Goal: Information Seeking & Learning: Learn about a topic

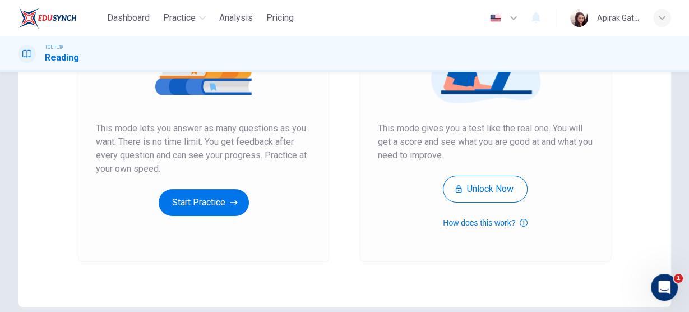
scroll to position [179, 0]
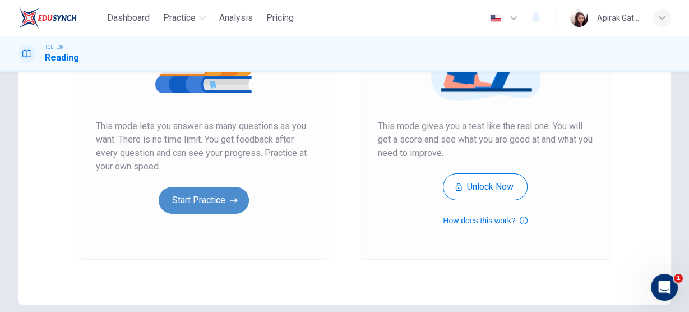
click at [230, 192] on button "Start Practice" at bounding box center [204, 200] width 90 height 27
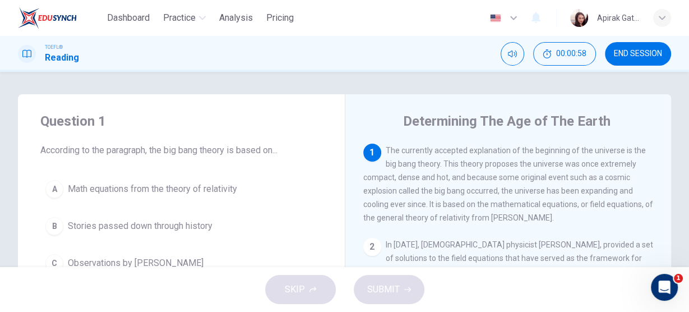
scroll to position [45, 0]
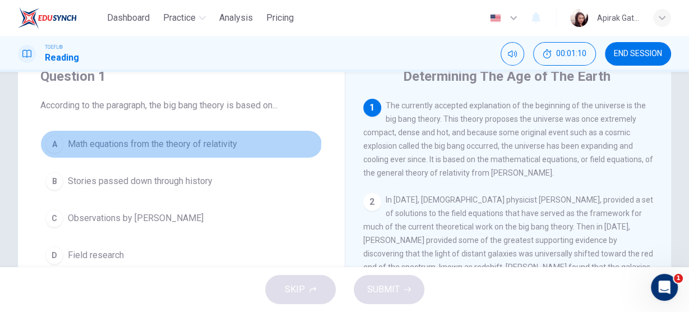
click at [172, 141] on span "Math equations from the theory of relativity" at bounding box center [152, 143] width 169 height 13
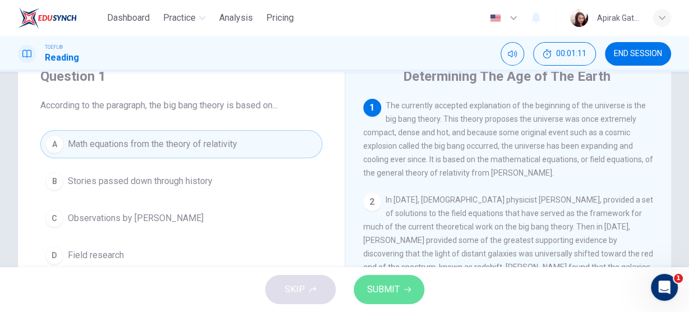
click at [387, 300] on button "SUBMIT" at bounding box center [389, 289] width 71 height 29
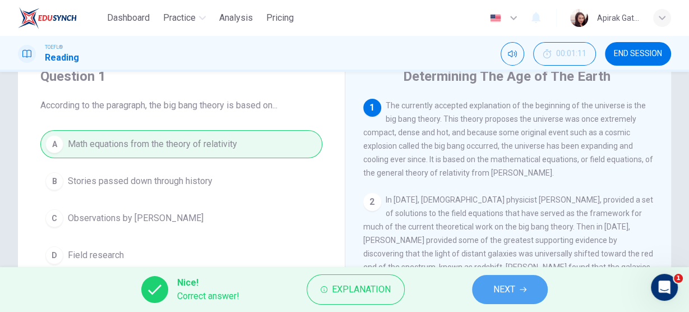
click at [513, 291] on span "NEXT" at bounding box center [504, 289] width 22 height 16
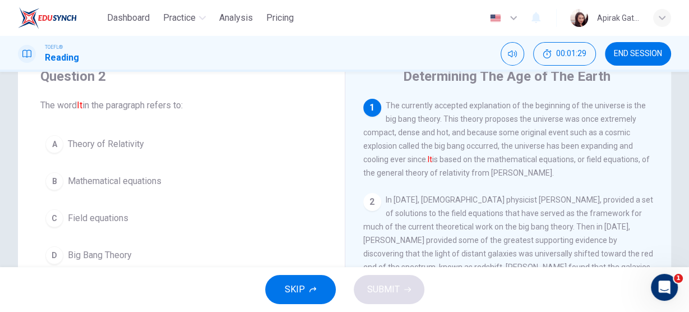
click at [119, 146] on span "Theory of Relativity" at bounding box center [106, 143] width 76 height 13
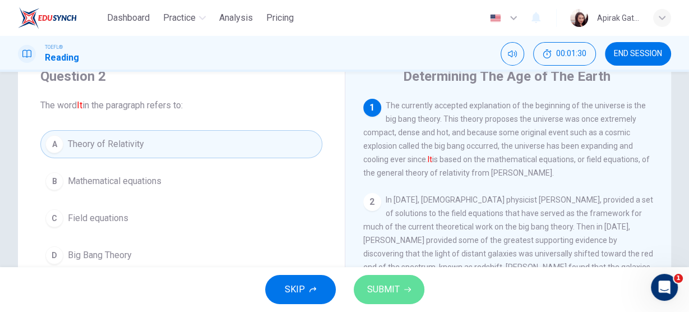
click at [392, 288] on span "SUBMIT" at bounding box center [383, 289] width 33 height 16
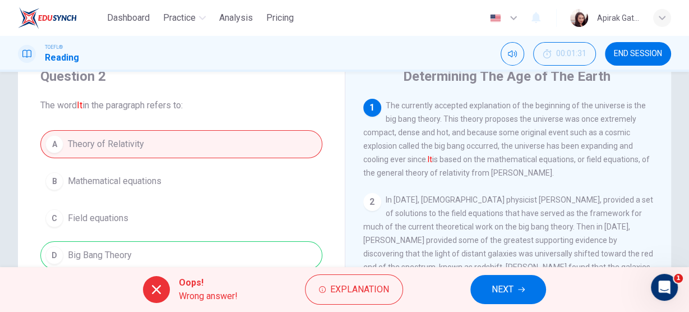
click at [512, 294] on span "NEXT" at bounding box center [503, 289] width 22 height 16
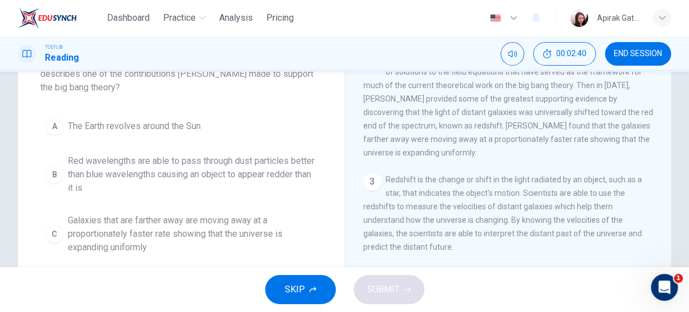
scroll to position [135, 0]
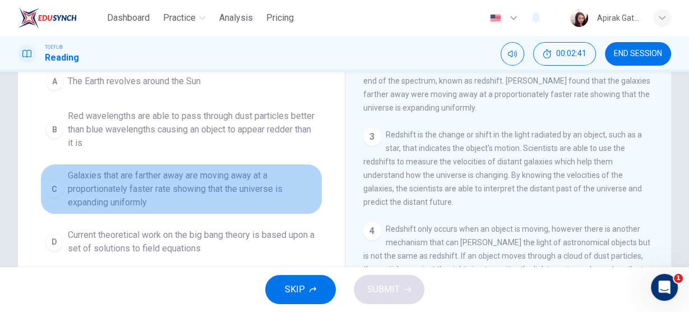
click at [232, 193] on span "Galaxies that are farther away are moving away at a proportionately faster rate…" at bounding box center [193, 189] width 250 height 40
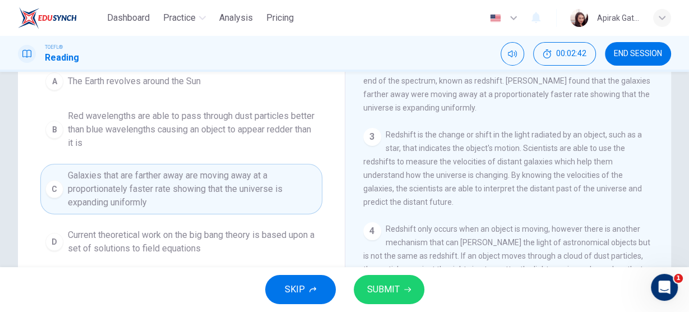
click at [386, 292] on span "SUBMIT" at bounding box center [383, 289] width 33 height 16
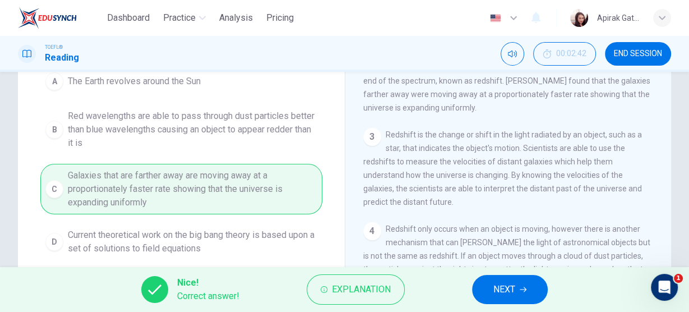
click at [503, 285] on span "NEXT" at bounding box center [504, 289] width 22 height 16
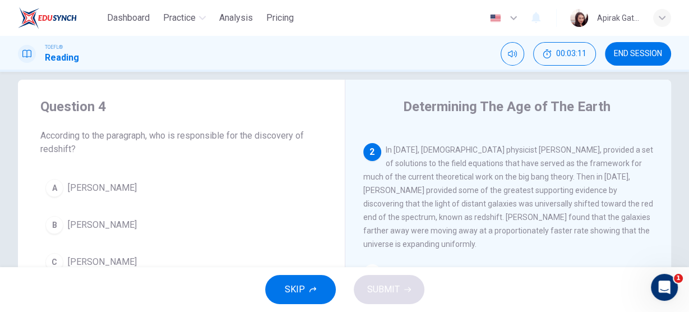
scroll to position [59, 0]
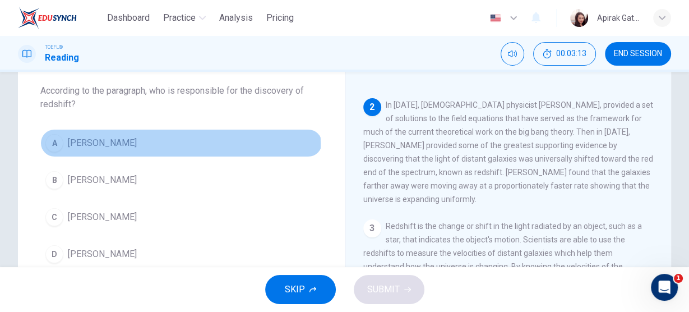
click at [137, 144] on span "[PERSON_NAME]" at bounding box center [102, 142] width 69 height 13
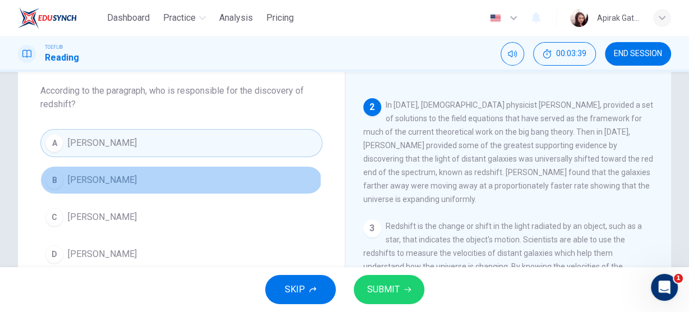
click at [139, 179] on button "B [PERSON_NAME]" at bounding box center [181, 180] width 282 height 28
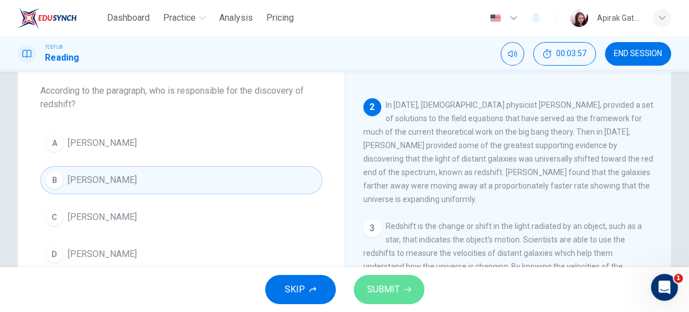
click at [404, 287] on icon "button" at bounding box center [407, 289] width 7 height 7
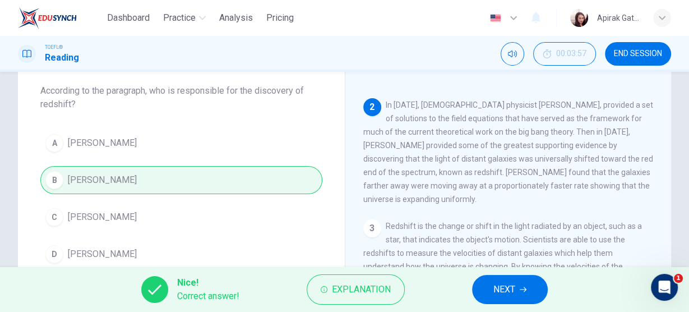
click at [500, 288] on span "NEXT" at bounding box center [504, 289] width 22 height 16
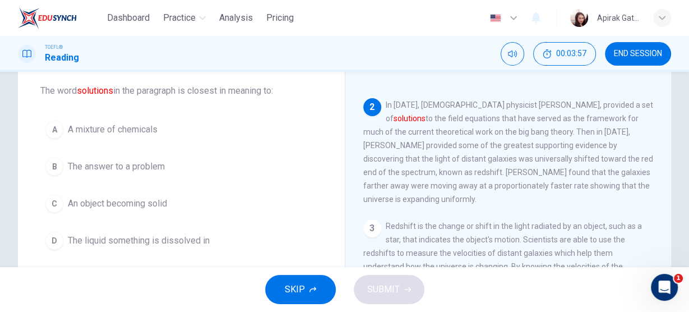
scroll to position [96, 0]
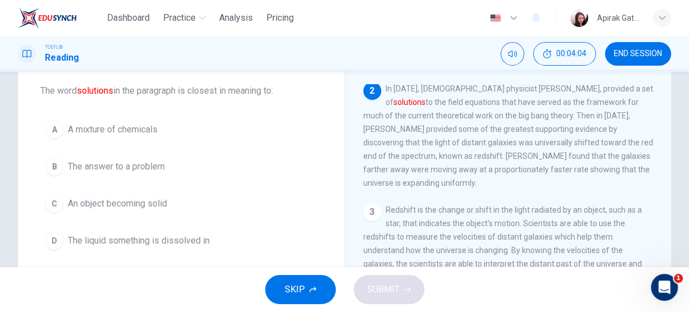
click at [154, 168] on span "The answer to a problem" at bounding box center [116, 166] width 97 height 13
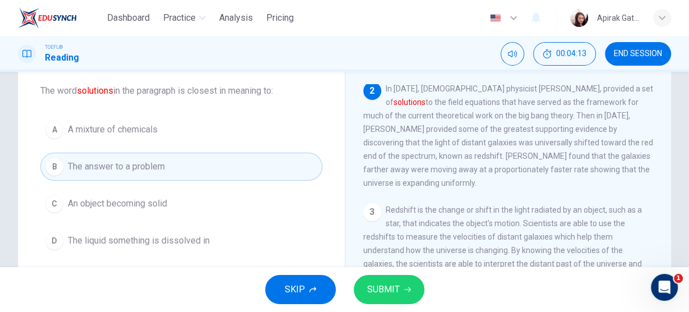
click at [386, 290] on span "SUBMIT" at bounding box center [383, 289] width 33 height 16
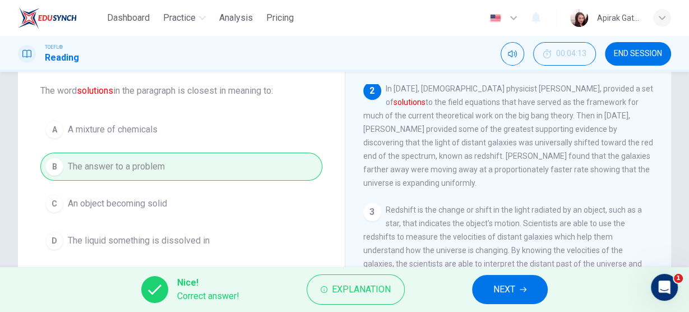
click at [527, 288] on button "NEXT" at bounding box center [510, 289] width 76 height 29
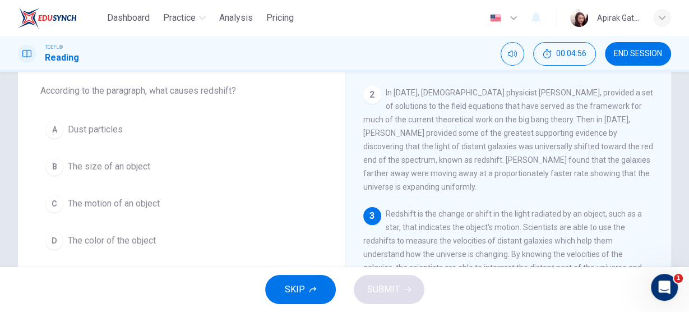
scroll to position [104, 0]
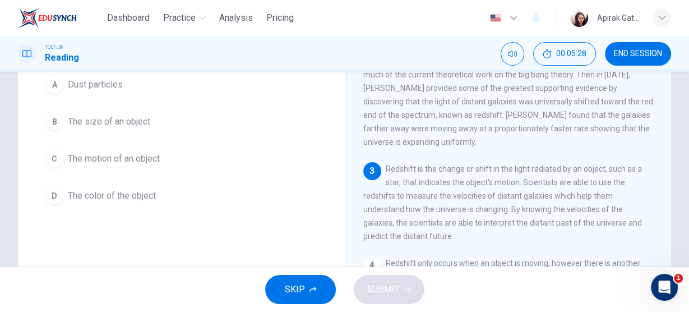
click at [140, 155] on span "The motion of an object" at bounding box center [114, 158] width 92 height 13
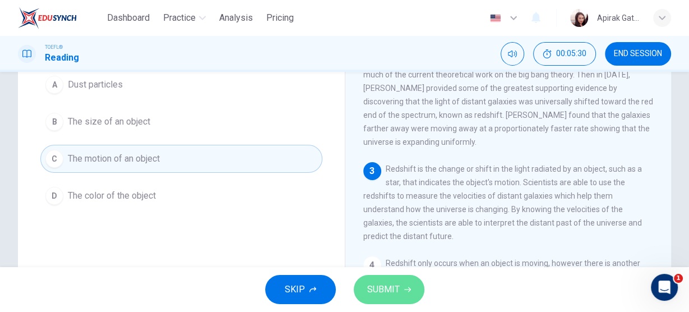
click at [387, 298] on button "SUBMIT" at bounding box center [389, 289] width 71 height 29
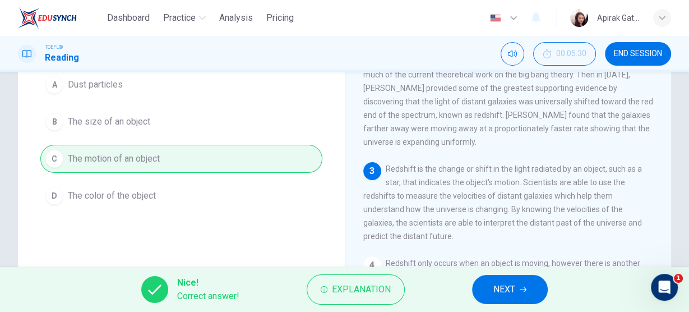
click at [511, 287] on span "NEXT" at bounding box center [504, 289] width 22 height 16
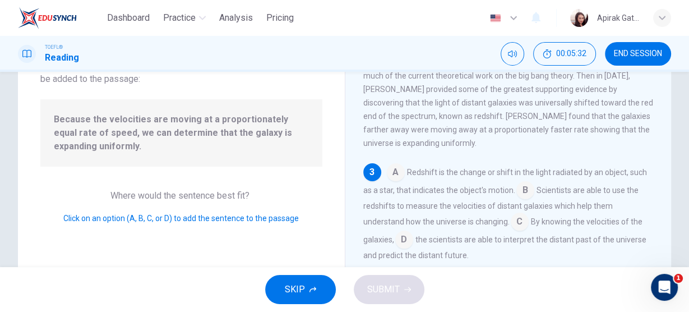
scroll to position [90, 0]
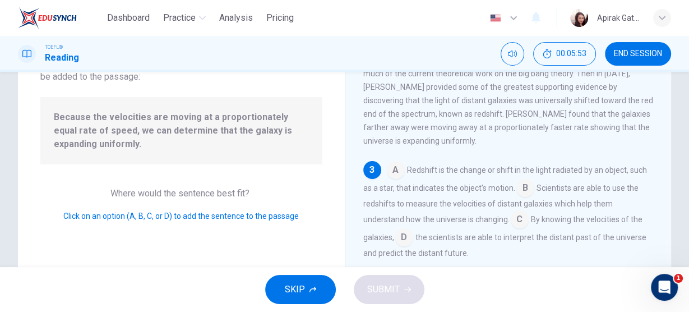
click at [523, 193] on input at bounding box center [525, 189] width 18 height 18
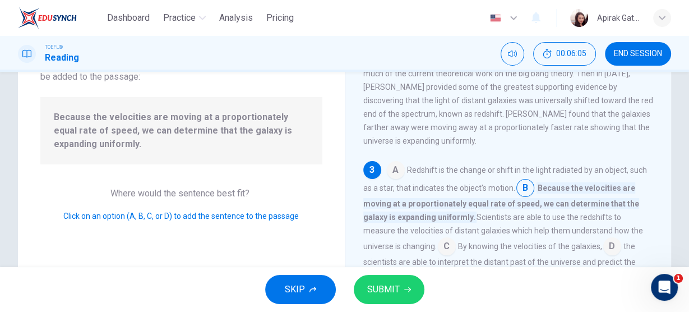
click at [390, 290] on span "SUBMIT" at bounding box center [383, 289] width 33 height 16
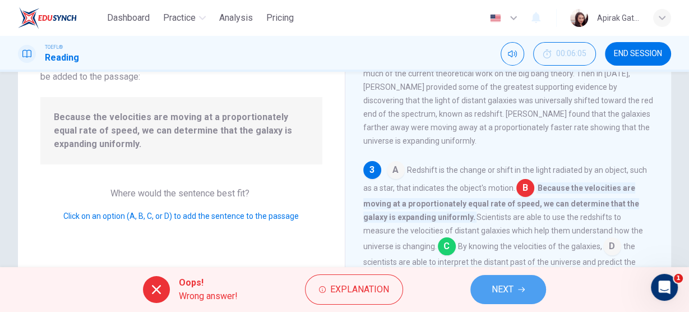
click at [514, 285] on button "NEXT" at bounding box center [508, 289] width 76 height 29
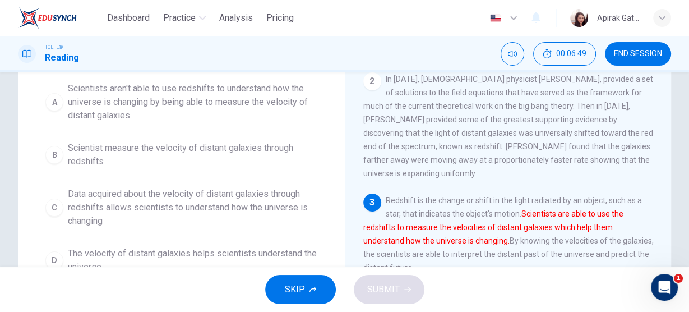
scroll to position [179, 0]
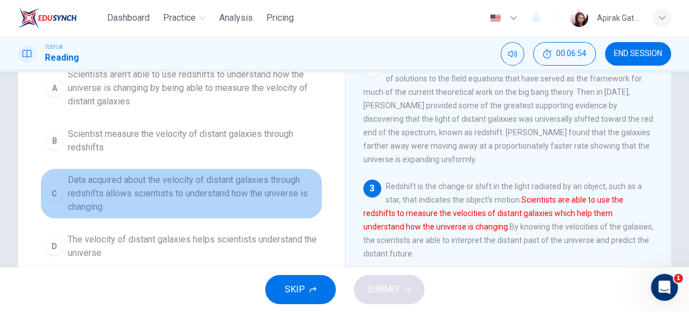
click at [181, 196] on span "Data acquired about the velocity of distant galaxies through redshifts allows s…" at bounding box center [193, 193] width 250 height 40
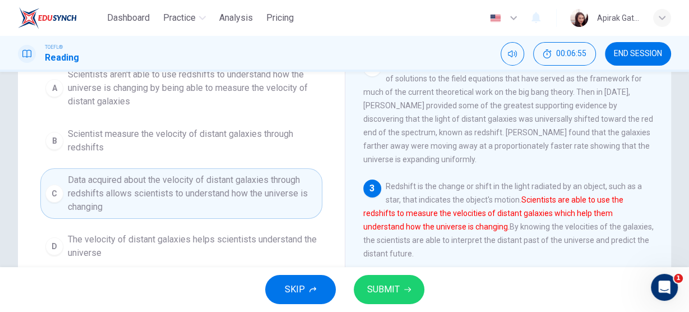
click at [385, 284] on span "SUBMIT" at bounding box center [383, 289] width 33 height 16
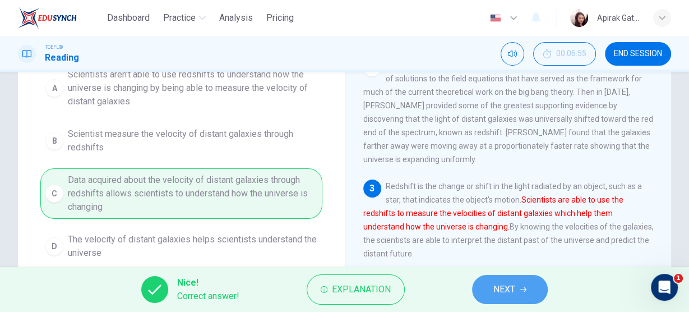
click at [506, 289] on span "NEXT" at bounding box center [504, 289] width 22 height 16
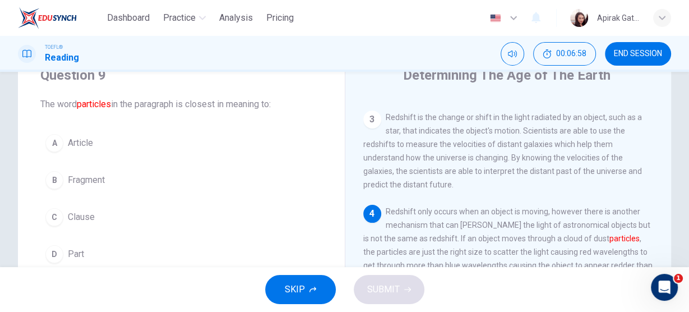
scroll to position [67, 0]
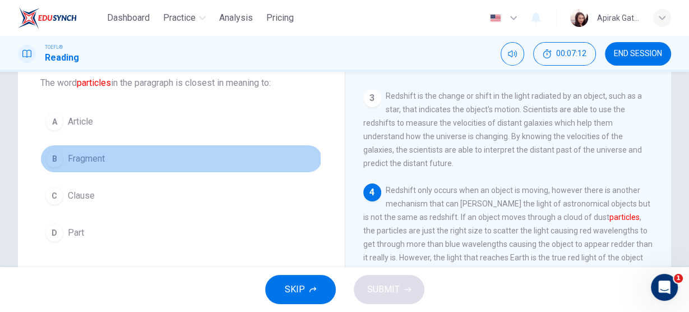
click at [84, 160] on span "Fragment" at bounding box center [86, 158] width 37 height 13
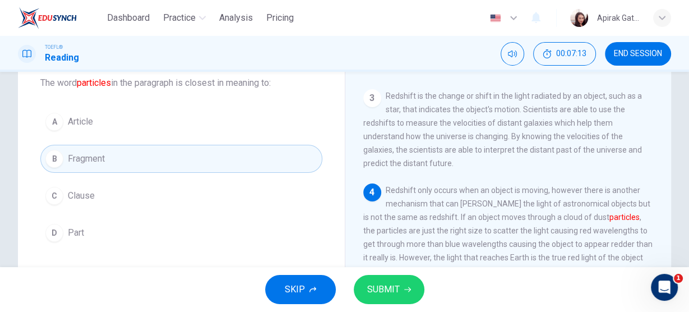
click at [368, 287] on span "SUBMIT" at bounding box center [383, 289] width 33 height 16
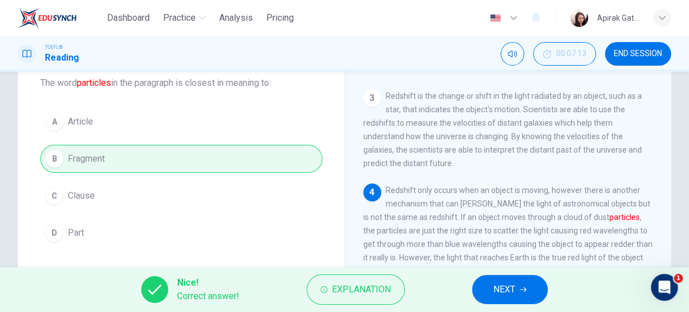
click at [510, 293] on span "NEXT" at bounding box center [504, 289] width 22 height 16
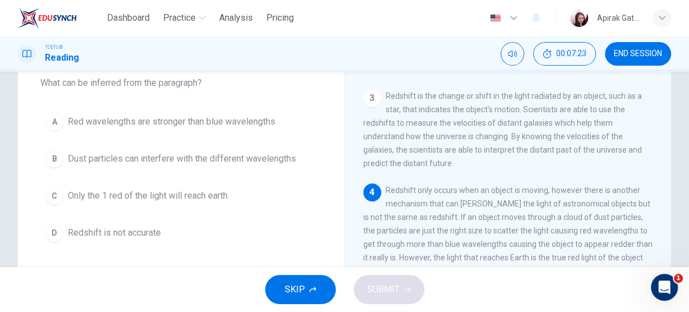
scroll to position [112, 0]
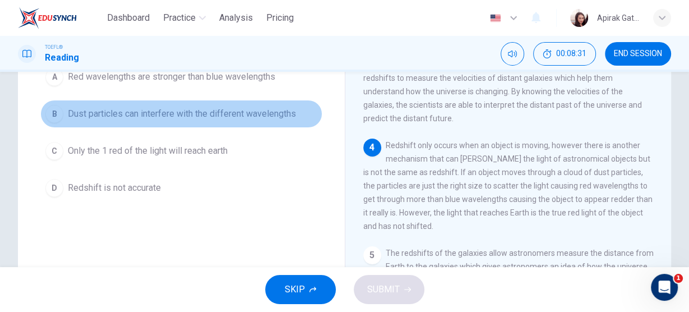
click at [255, 118] on span "Dust particles can interfere with the different wavelengths" at bounding box center [182, 113] width 228 height 13
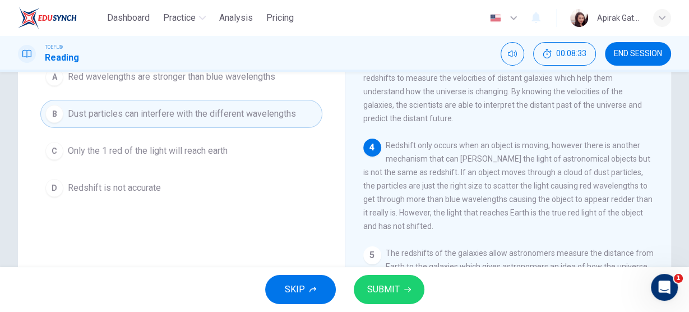
click at [375, 289] on span "SUBMIT" at bounding box center [383, 289] width 33 height 16
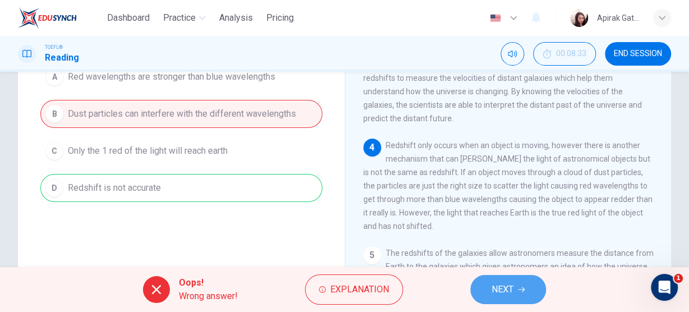
click at [509, 290] on span "NEXT" at bounding box center [503, 289] width 22 height 16
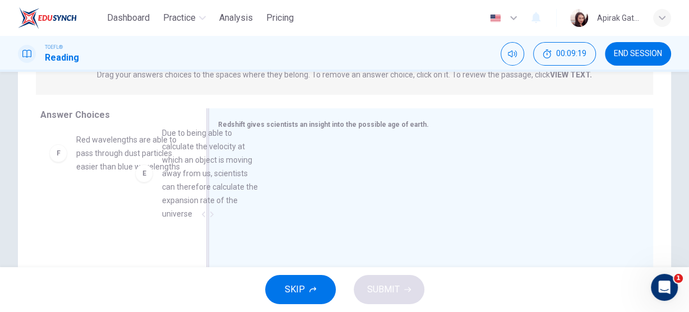
scroll to position [306, 0]
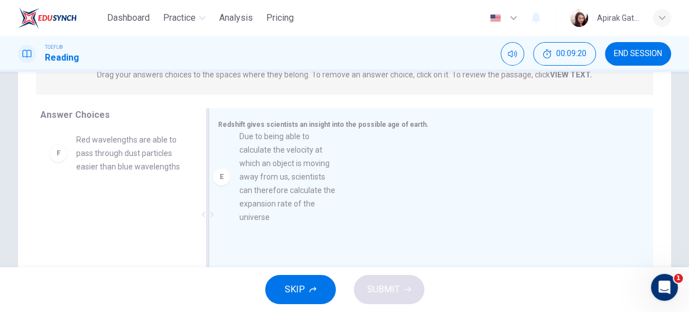
drag, startPoint x: 144, startPoint y: 184, endPoint x: 311, endPoint y: 177, distance: 167.8
click at [311, 177] on div at bounding box center [426, 215] width 417 height 150
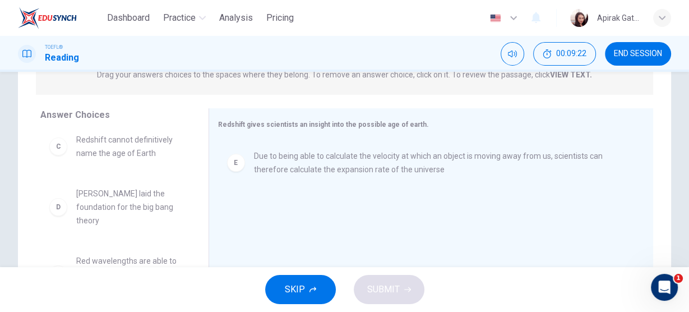
scroll to position [202, 0]
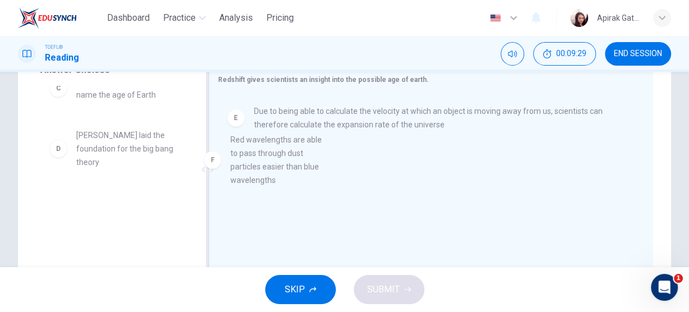
drag, startPoint x: 133, startPoint y: 212, endPoint x: 301, endPoint y: 147, distance: 179.8
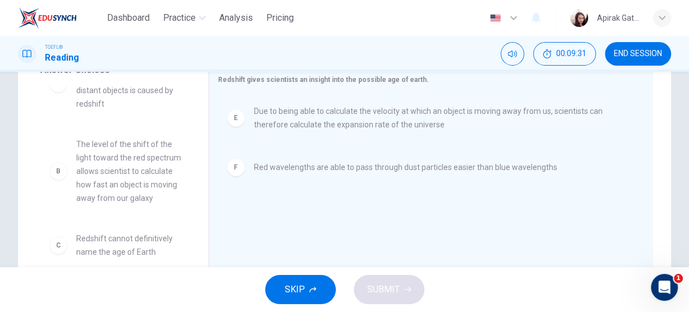
scroll to position [0, 0]
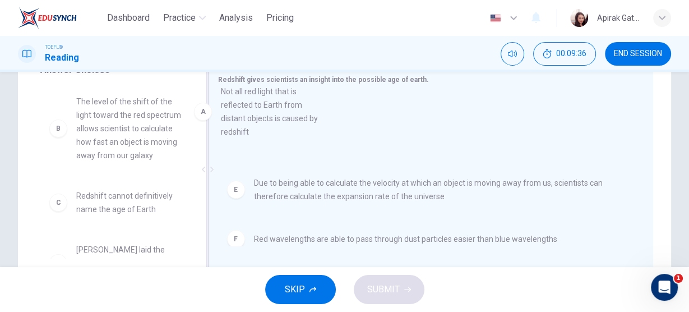
drag, startPoint x: 137, startPoint y: 120, endPoint x: 299, endPoint y: 130, distance: 162.3
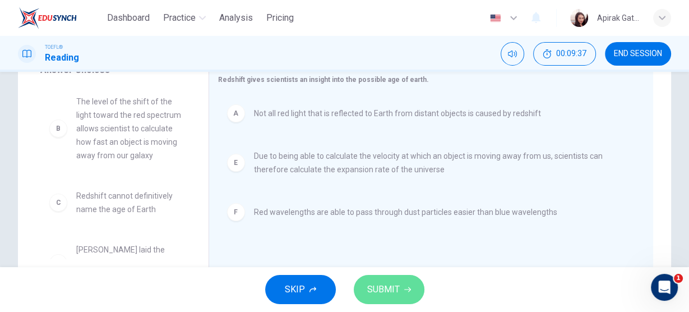
click at [395, 284] on span "SUBMIT" at bounding box center [383, 289] width 33 height 16
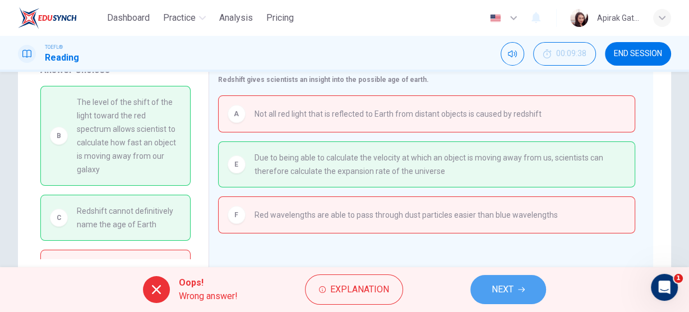
click at [514, 288] on span "NEXT" at bounding box center [503, 289] width 22 height 16
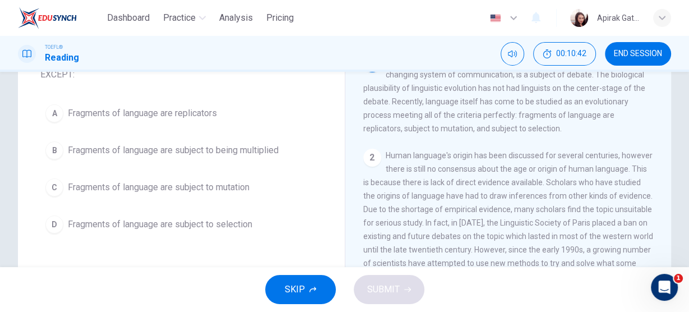
scroll to position [90, 0]
click at [258, 151] on span "Fragments of language are subject to being multiplied" at bounding box center [173, 149] width 211 height 13
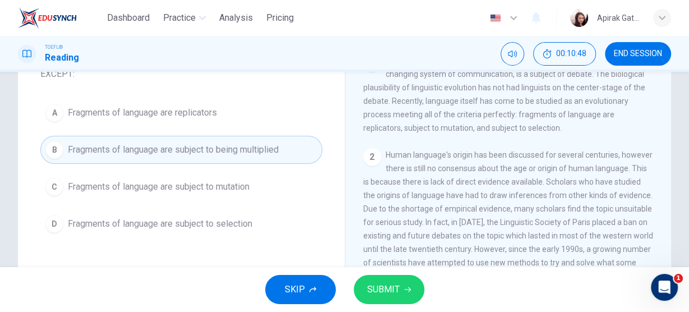
click at [368, 283] on span "SUBMIT" at bounding box center [383, 289] width 33 height 16
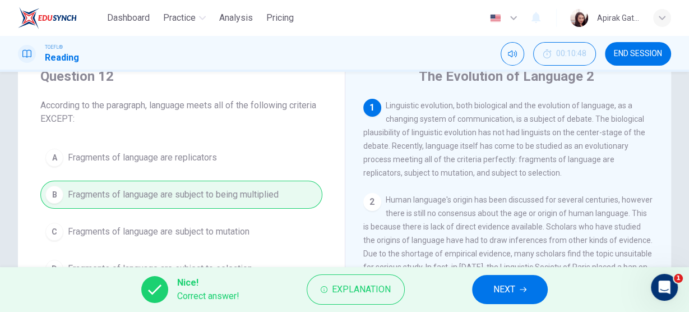
scroll to position [45, 0]
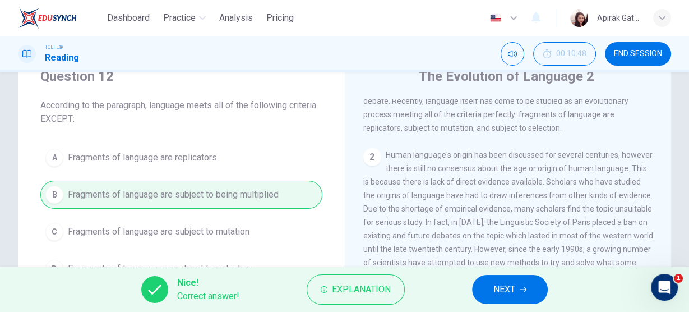
click at [508, 292] on span "NEXT" at bounding box center [504, 289] width 22 height 16
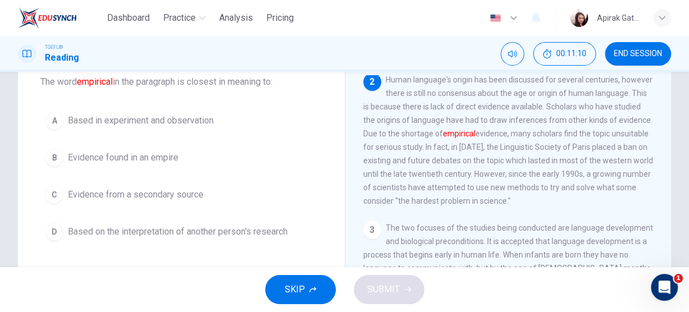
scroll to position [90, 0]
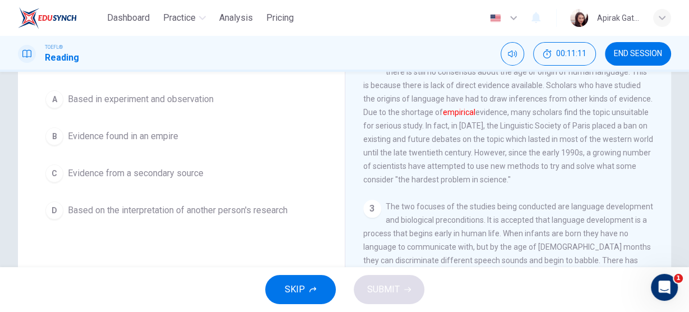
click at [266, 212] on span "Based on the interpretation of another person's research" at bounding box center [178, 210] width 220 height 13
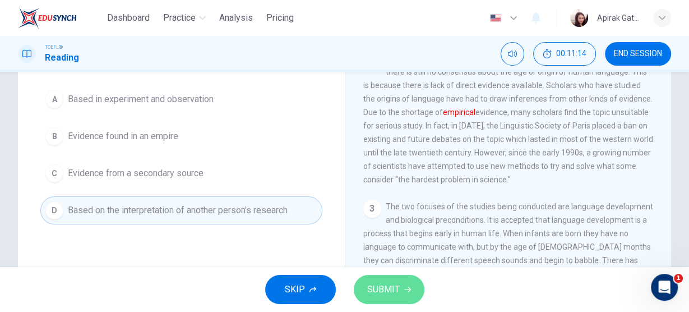
click at [375, 290] on span "SUBMIT" at bounding box center [383, 289] width 33 height 16
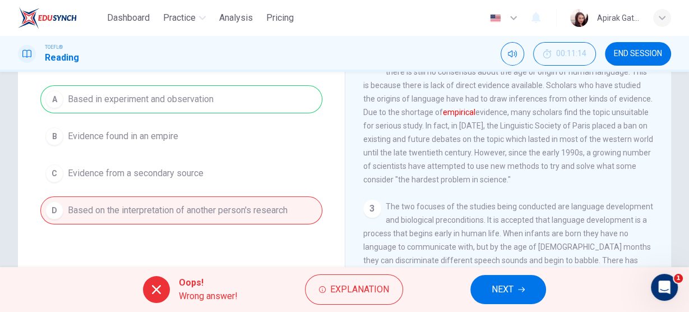
click at [501, 298] on button "NEXT" at bounding box center [508, 289] width 76 height 29
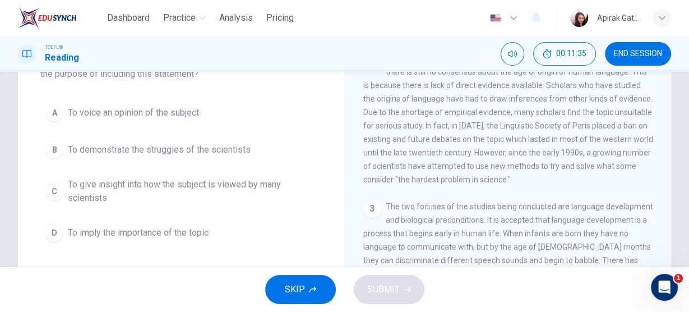
click at [267, 186] on span "To give insight into how the subject is viewed by many scientists" at bounding box center [193, 191] width 250 height 27
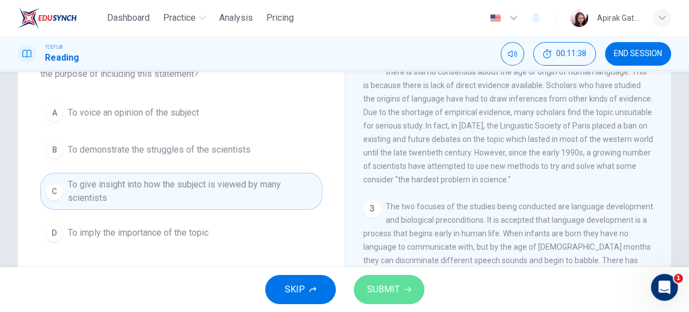
click at [392, 286] on span "SUBMIT" at bounding box center [383, 289] width 33 height 16
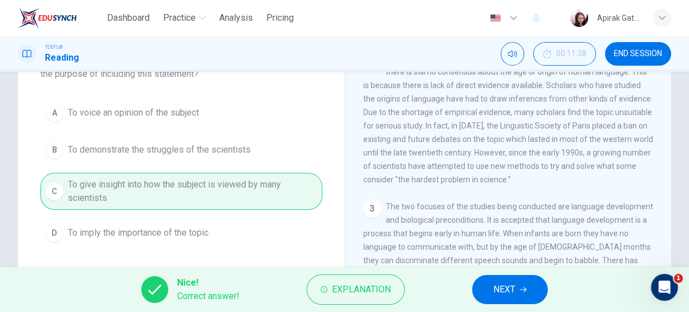
click at [502, 288] on span "NEXT" at bounding box center [504, 289] width 22 height 16
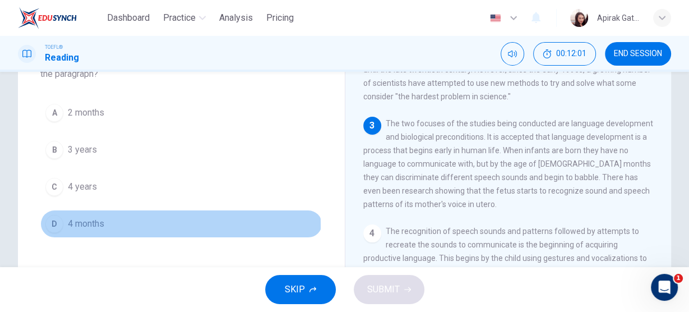
click at [95, 224] on span "4 months" at bounding box center [86, 223] width 36 height 13
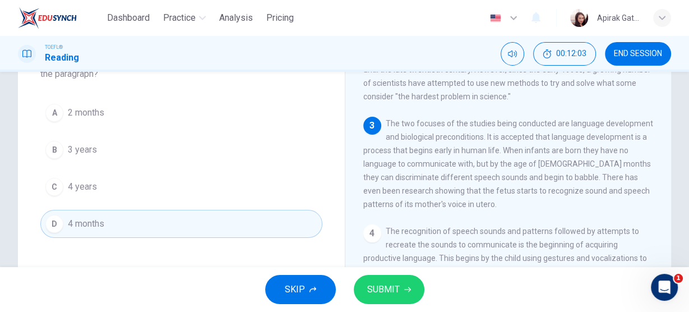
click at [395, 289] on span "SUBMIT" at bounding box center [383, 289] width 33 height 16
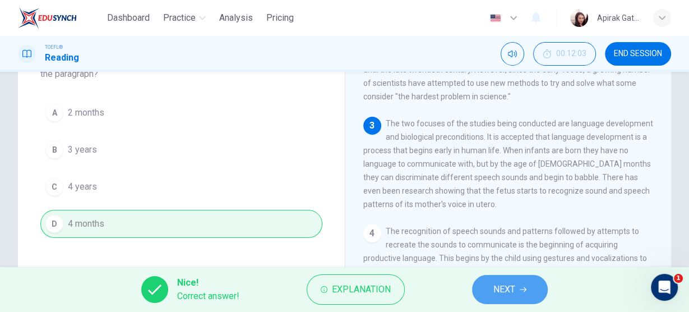
click at [524, 283] on button "NEXT" at bounding box center [510, 289] width 76 height 29
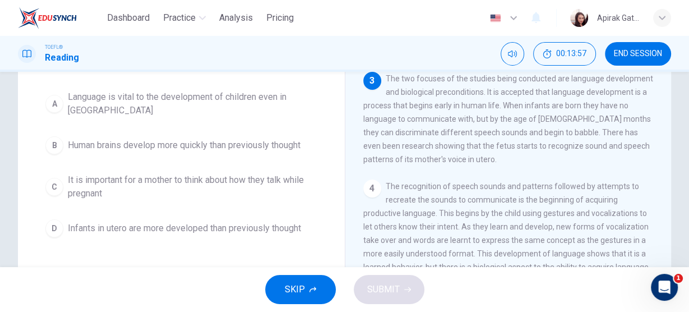
click at [267, 173] on span "It is important for a mother to think about how they talk while pregnant" at bounding box center [193, 186] width 250 height 27
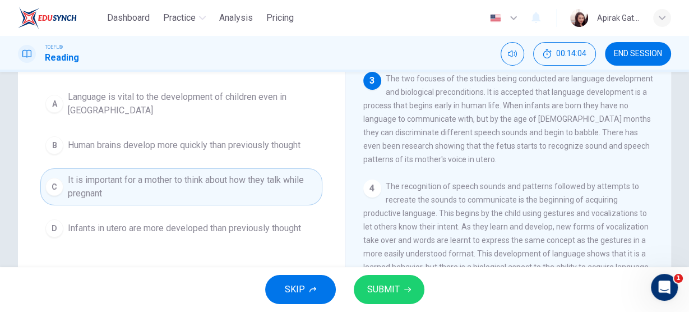
click at [361, 287] on button "SUBMIT" at bounding box center [389, 289] width 71 height 29
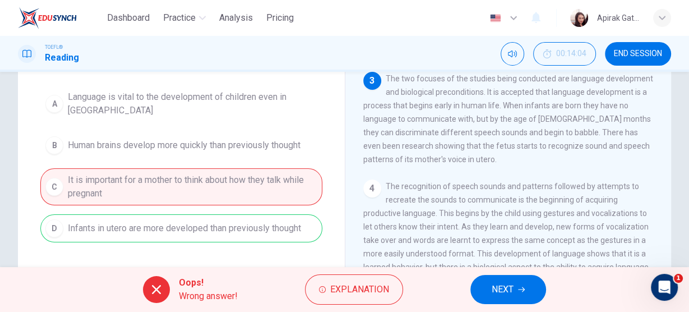
click at [498, 284] on span "NEXT" at bounding box center [503, 289] width 22 height 16
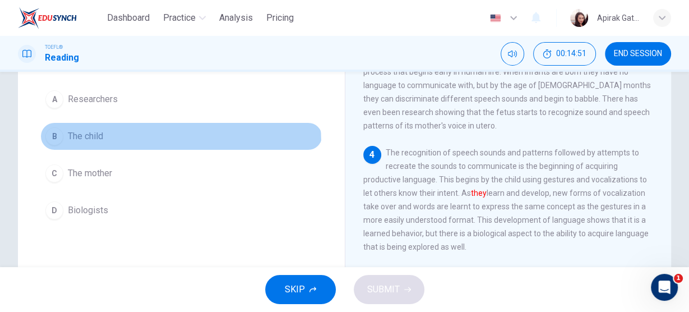
click at [94, 144] on button "B The child" at bounding box center [181, 136] width 282 height 28
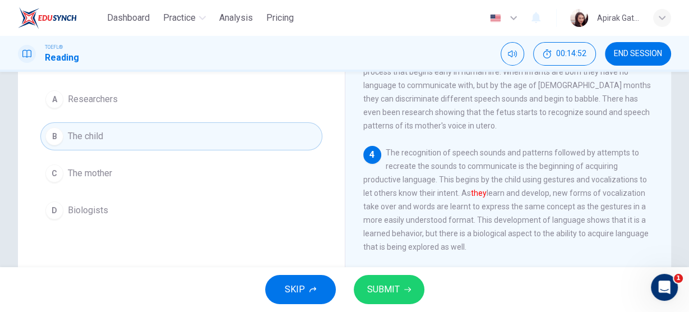
click at [382, 286] on span "SUBMIT" at bounding box center [383, 289] width 33 height 16
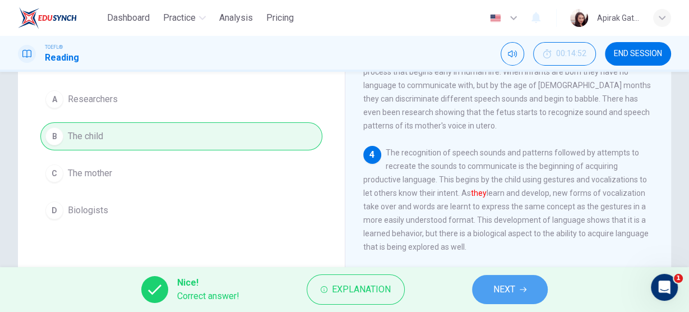
click at [518, 288] on button "NEXT" at bounding box center [510, 289] width 76 height 29
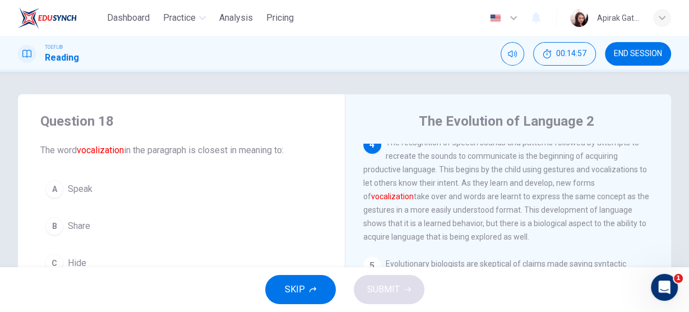
scroll to position [45, 0]
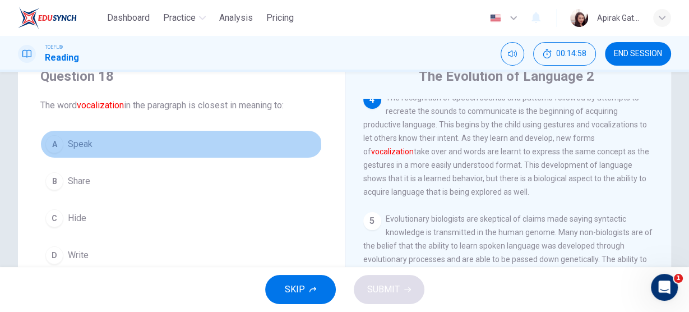
click at [96, 151] on button "A Speak" at bounding box center [181, 144] width 282 height 28
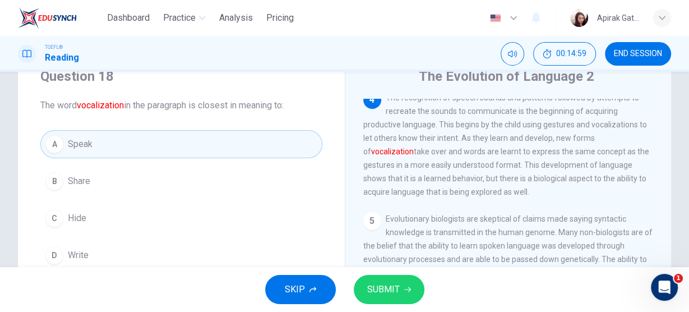
click at [377, 288] on span "SUBMIT" at bounding box center [383, 289] width 33 height 16
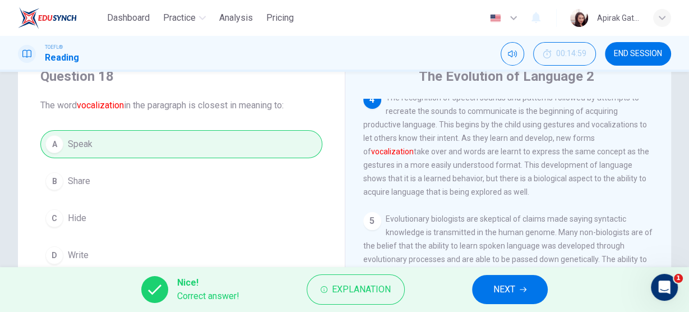
click at [517, 292] on button "NEXT" at bounding box center [510, 289] width 76 height 29
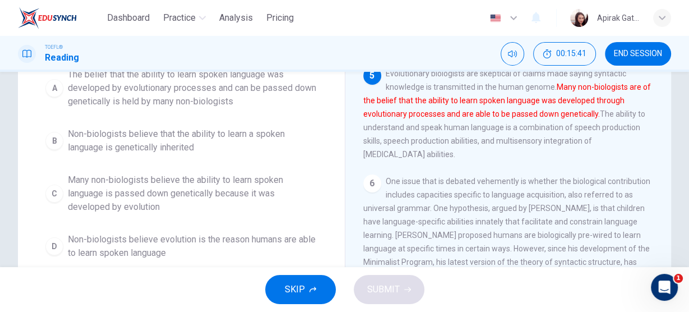
scroll to position [135, 0]
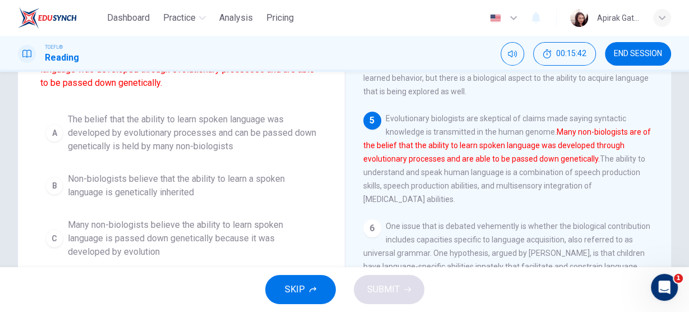
click at [239, 142] on span "The belief that the ability to learn spoken language was developed by evolution…" at bounding box center [193, 133] width 250 height 40
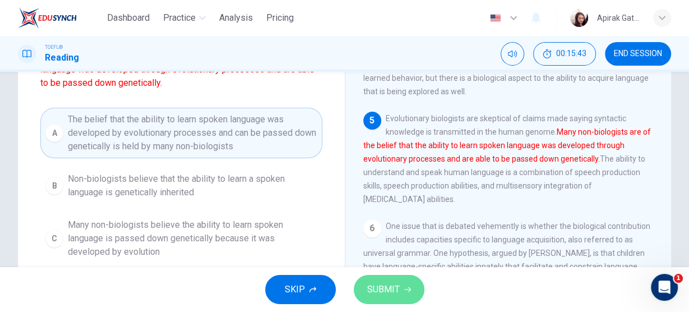
click at [381, 286] on span "SUBMIT" at bounding box center [383, 289] width 33 height 16
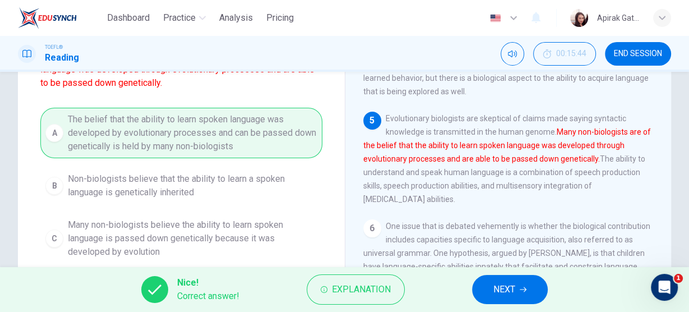
click at [507, 284] on span "NEXT" at bounding box center [504, 289] width 22 height 16
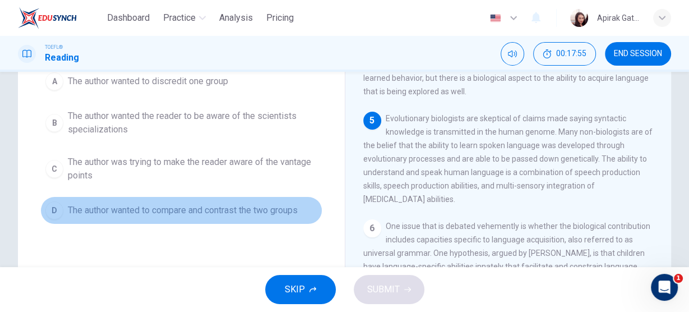
click at [251, 212] on span "The author wanted to compare and contrast the two groups" at bounding box center [183, 210] width 230 height 13
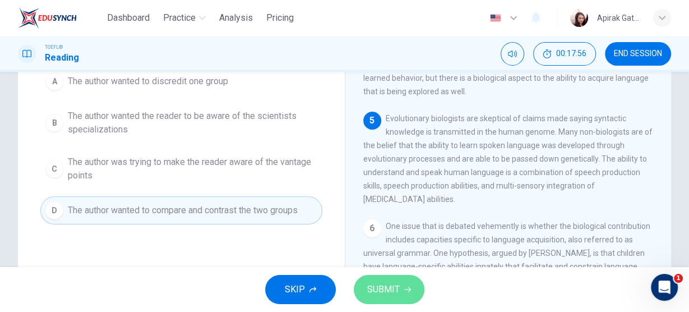
click at [391, 294] on span "SUBMIT" at bounding box center [383, 289] width 33 height 16
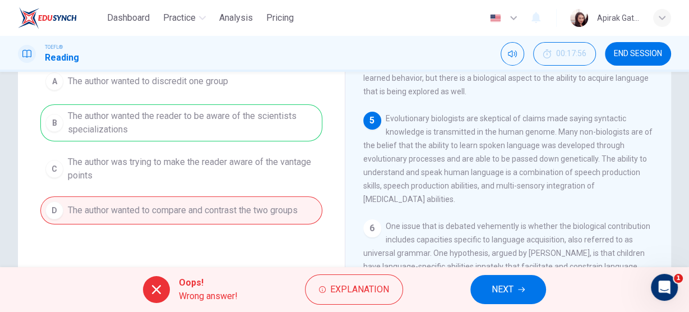
click at [524, 284] on button "NEXT" at bounding box center [508, 289] width 76 height 29
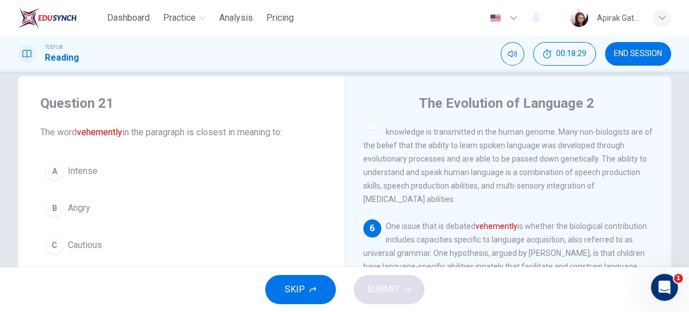
scroll to position [63, 0]
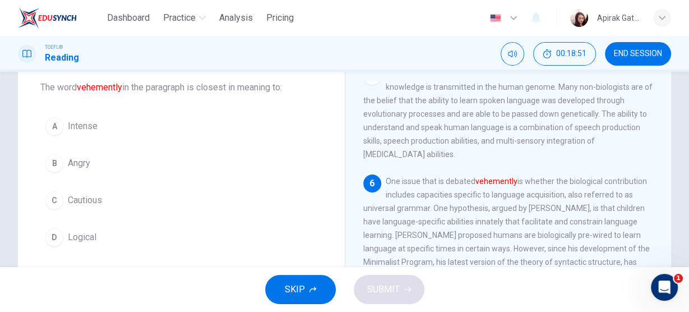
click at [72, 235] on span "Logical" at bounding box center [82, 236] width 29 height 13
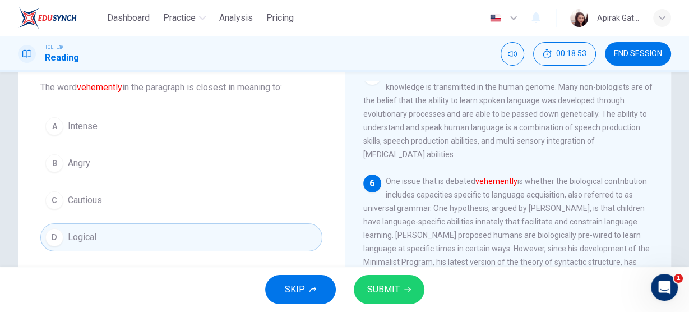
click at [384, 284] on span "SUBMIT" at bounding box center [383, 289] width 33 height 16
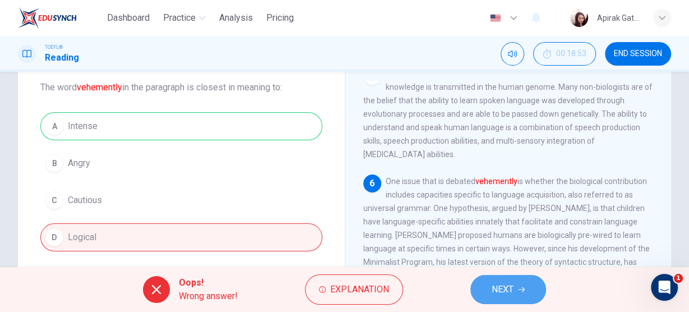
click at [521, 295] on button "NEXT" at bounding box center [508, 289] width 76 height 29
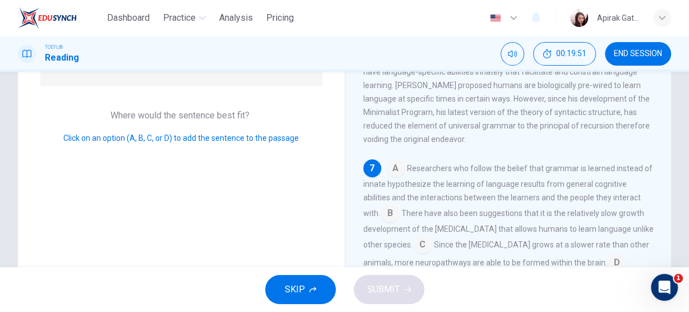
scroll to position [194, 0]
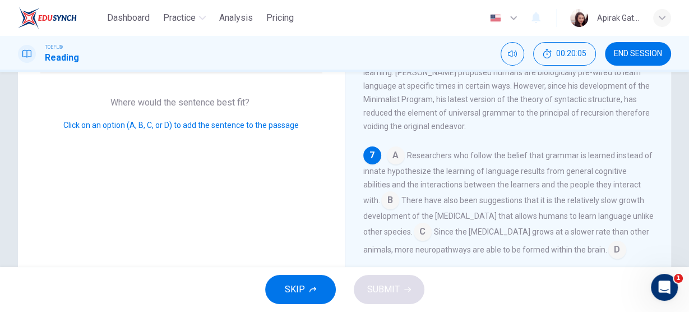
click at [392, 197] on input at bounding box center [390, 201] width 18 height 18
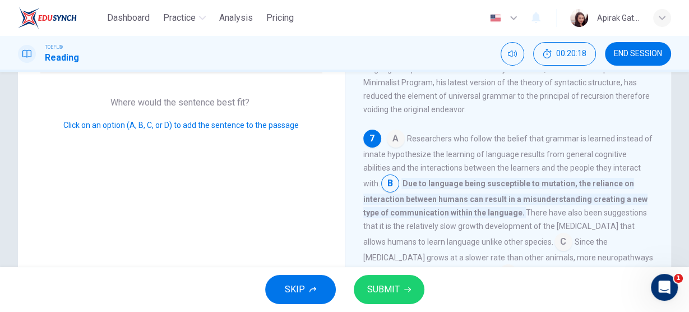
click at [385, 285] on span "SUBMIT" at bounding box center [383, 289] width 33 height 16
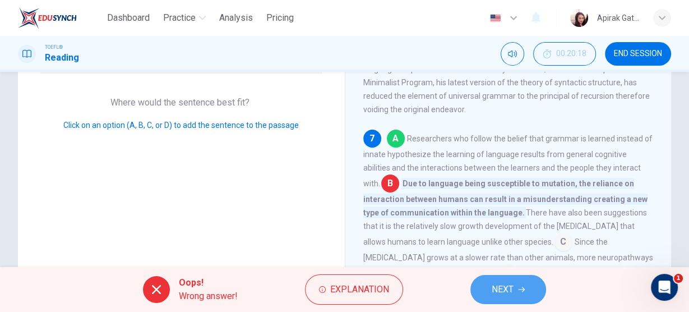
click at [507, 287] on span "NEXT" at bounding box center [503, 289] width 22 height 16
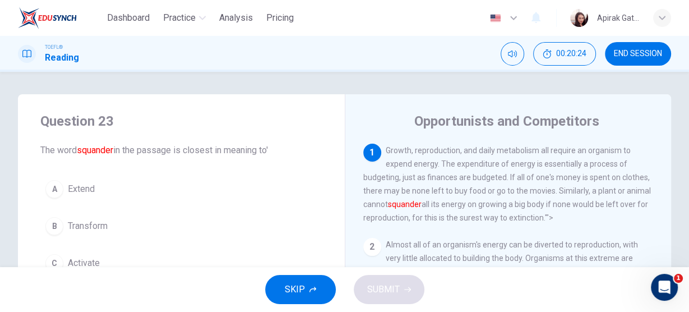
drag, startPoint x: 237, startPoint y: 22, endPoint x: 381, endPoint y: 58, distance: 147.8
click at [237, 22] on span "Analysis" at bounding box center [236, 17] width 34 height 13
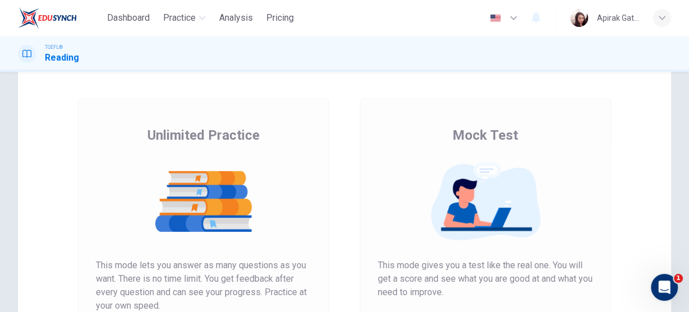
scroll to position [135, 0]
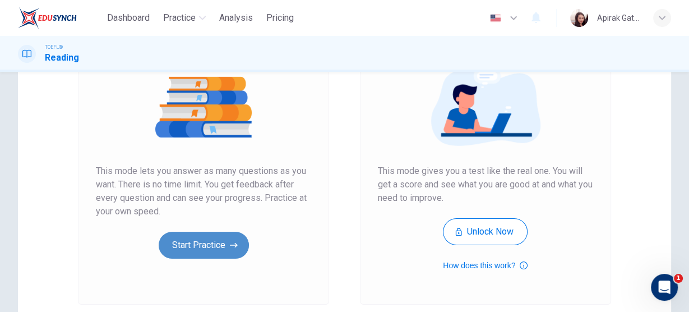
click at [230, 241] on icon "button" at bounding box center [234, 244] width 8 height 11
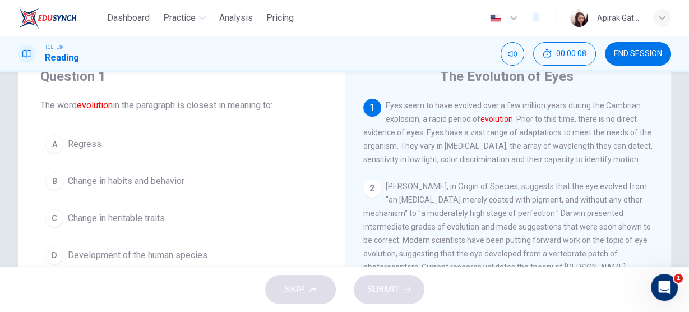
scroll to position [90, 0]
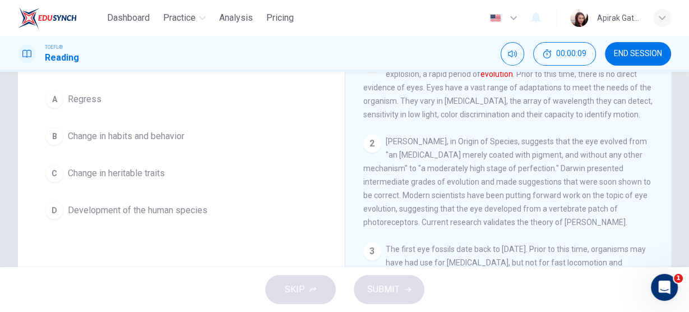
click at [189, 211] on span "Development of the human species" at bounding box center [138, 210] width 140 height 13
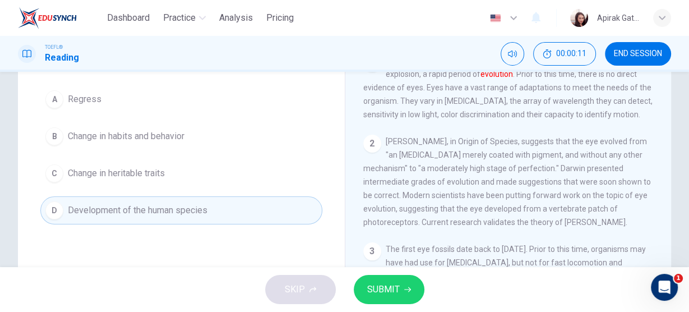
scroll to position [45, 0]
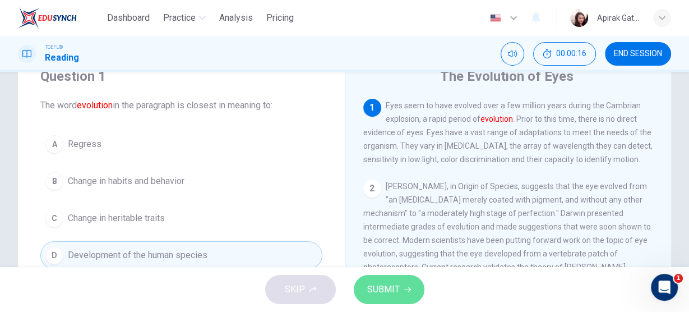
click at [404, 288] on icon "button" at bounding box center [407, 289] width 7 height 7
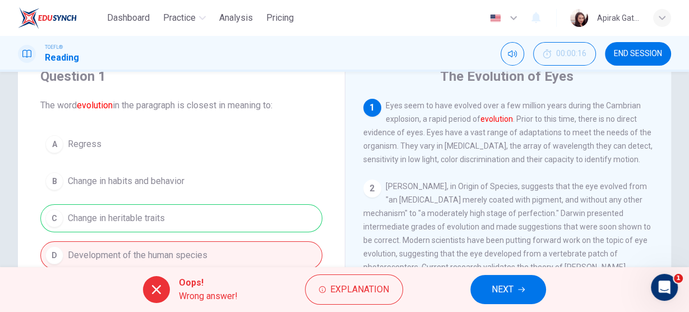
click at [514, 298] on button "NEXT" at bounding box center [508, 289] width 76 height 29
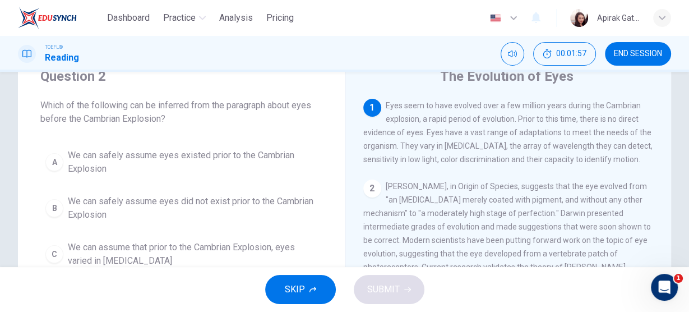
scroll to position [90, 0]
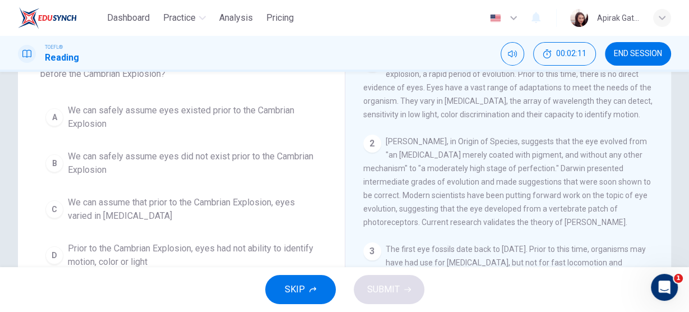
click at [258, 203] on span "We can assume that prior to the Cambrian Explosion, eyes varied in visual acuity" at bounding box center [193, 209] width 250 height 27
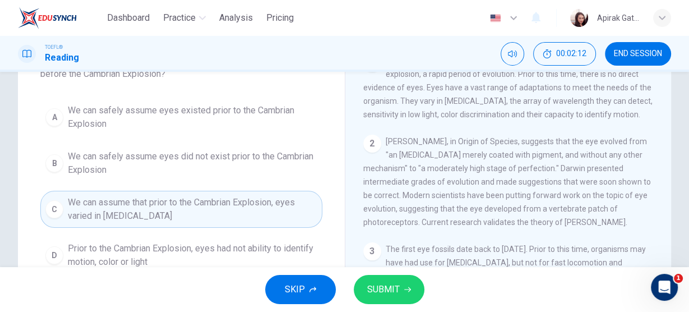
click at [371, 294] on span "SUBMIT" at bounding box center [383, 289] width 33 height 16
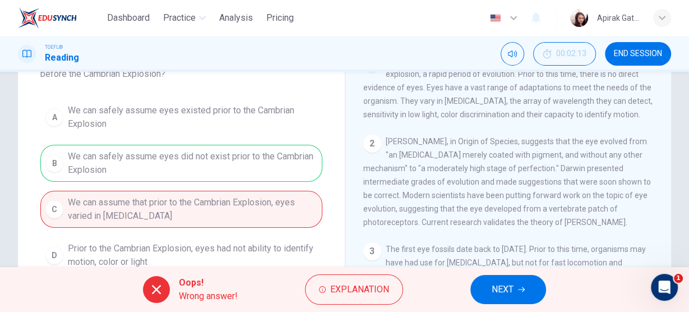
click at [499, 289] on span "NEXT" at bounding box center [503, 289] width 22 height 16
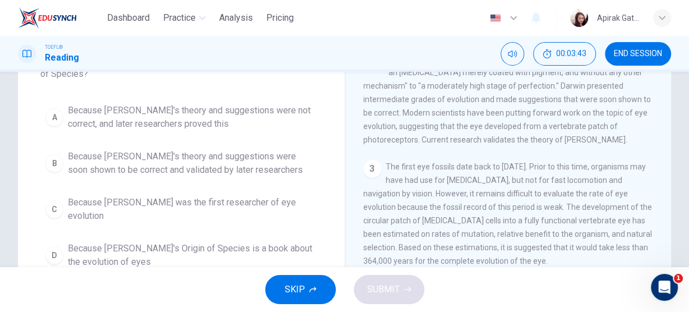
click at [249, 157] on span "Because Darwin's theory and suggestions were soon shown to be correct and valid…" at bounding box center [193, 163] width 250 height 27
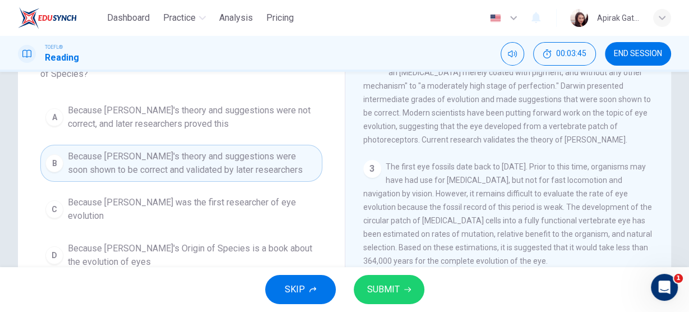
click at [399, 293] on button "SUBMIT" at bounding box center [389, 289] width 71 height 29
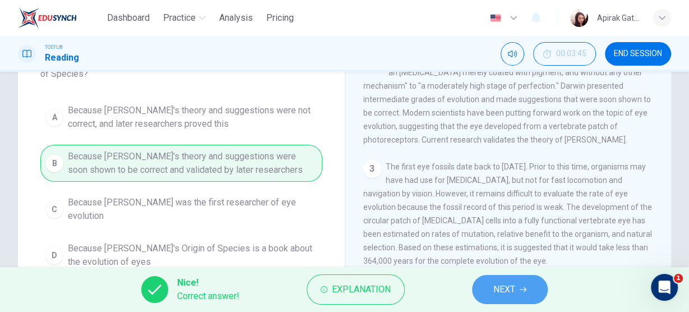
click at [506, 293] on span "NEXT" at bounding box center [504, 289] width 22 height 16
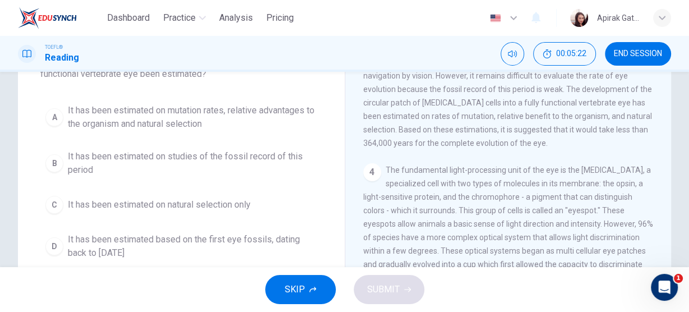
click at [200, 122] on span "It has been estimated on mutation rates, relative advantages to the organism an…" at bounding box center [193, 117] width 250 height 27
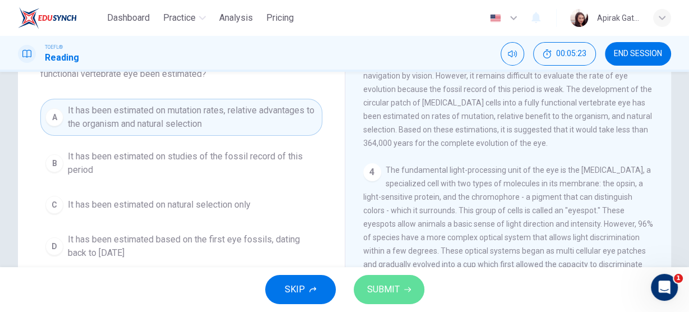
click at [381, 287] on span "SUBMIT" at bounding box center [383, 289] width 33 height 16
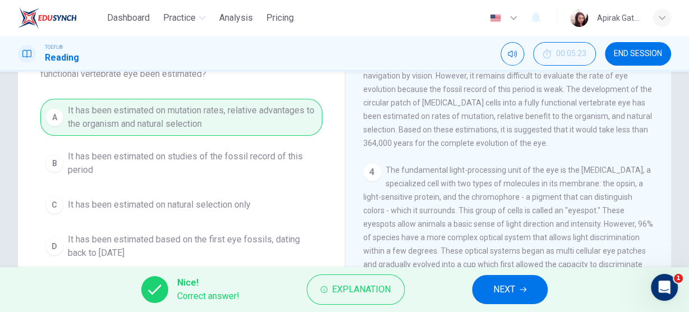
click at [502, 294] on span "NEXT" at bounding box center [504, 289] width 22 height 16
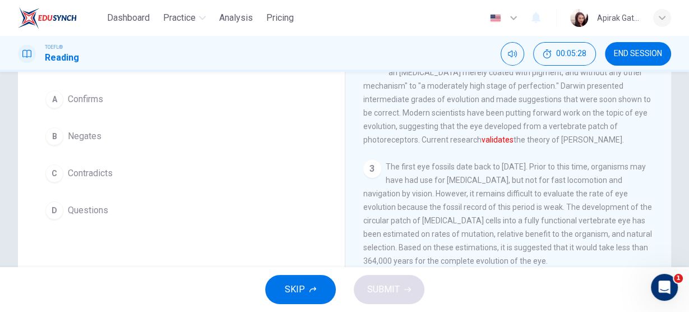
scroll to position [45, 0]
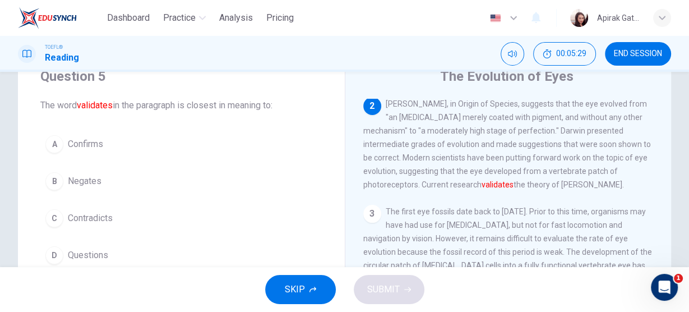
click at [80, 160] on div "A Confirms B Negates C Contradicts D Questions" at bounding box center [181, 199] width 282 height 139
click at [80, 159] on div "A Confirms B Negates C Contradicts D Questions" at bounding box center [181, 199] width 282 height 139
click at [81, 150] on span "Confirms" at bounding box center [85, 143] width 35 height 13
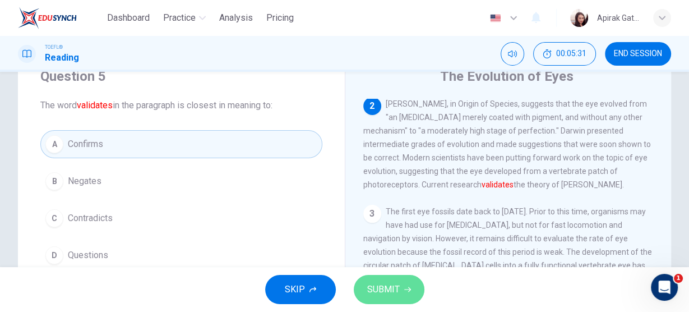
click at [371, 283] on span "SUBMIT" at bounding box center [383, 289] width 33 height 16
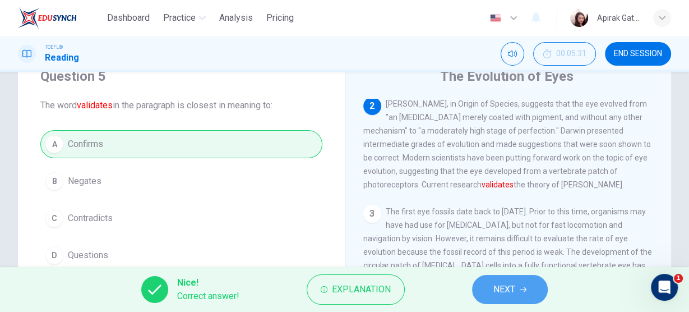
click at [493, 294] on span "NEXT" at bounding box center [504, 289] width 22 height 16
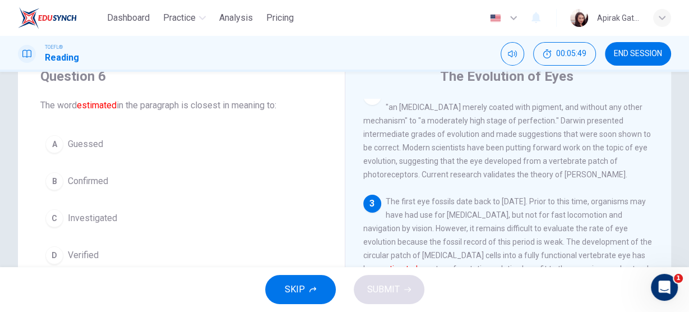
scroll to position [137, 0]
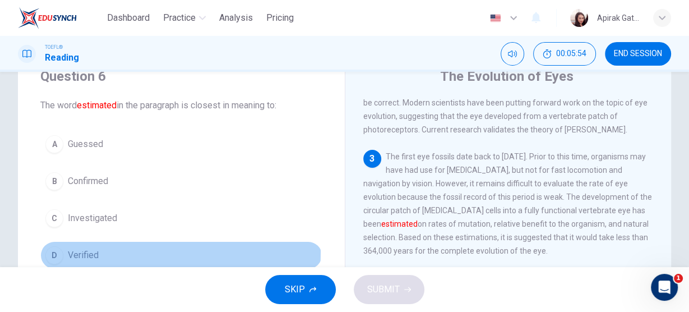
click at [93, 250] on span "Verified" at bounding box center [83, 254] width 31 height 13
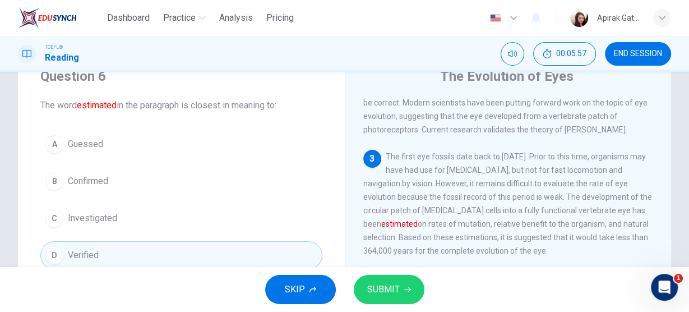
click at [105, 150] on button "A Guessed" at bounding box center [181, 144] width 282 height 28
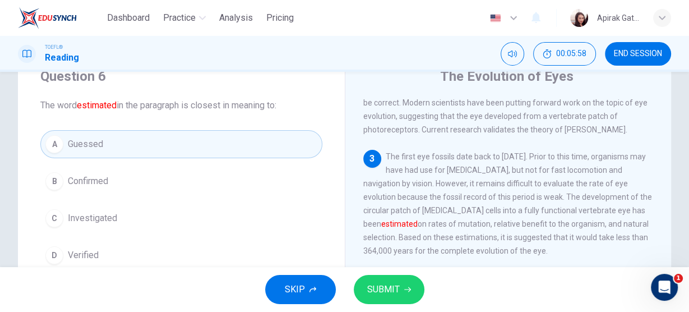
click at [390, 284] on span "SUBMIT" at bounding box center [383, 289] width 33 height 16
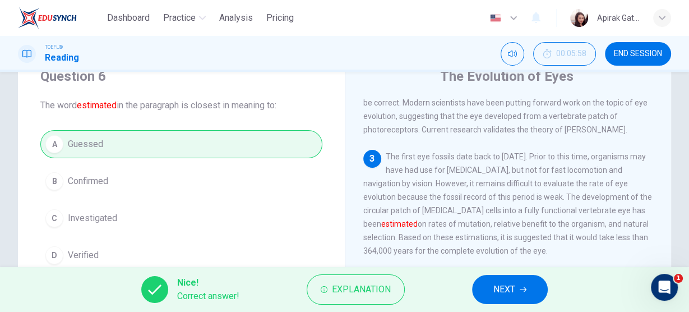
click at [521, 292] on icon "button" at bounding box center [523, 289] width 7 height 7
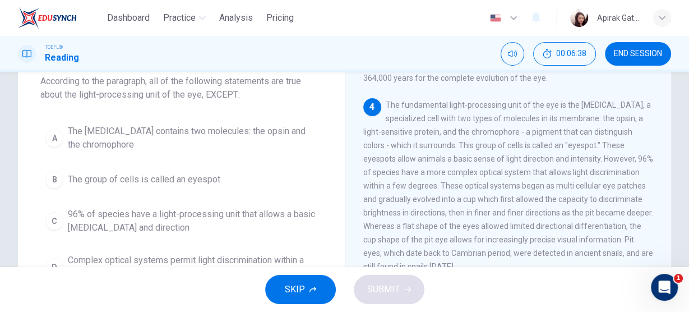
scroll to position [90, 0]
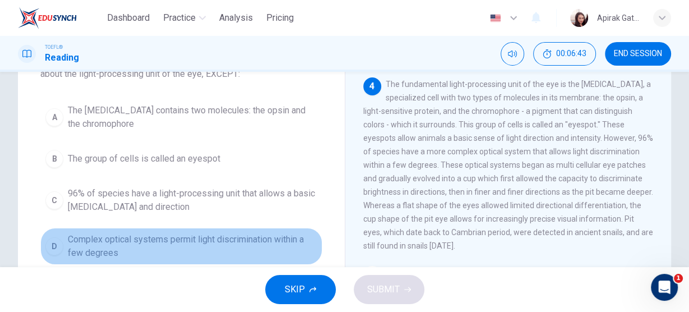
click at [217, 235] on span "Complex optical systems permit light discrimination within a few degrees" at bounding box center [193, 246] width 250 height 27
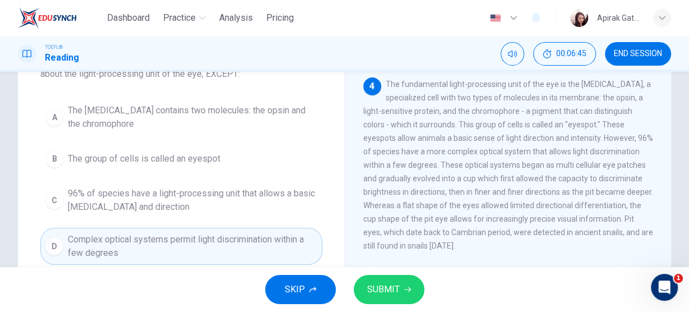
click at [367, 289] on span "SUBMIT" at bounding box center [383, 289] width 33 height 16
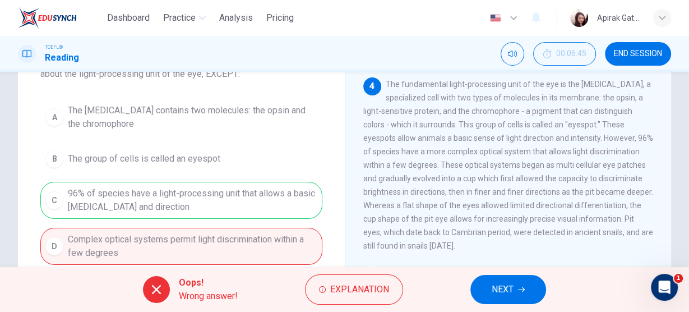
click at [515, 283] on button "NEXT" at bounding box center [508, 289] width 76 height 29
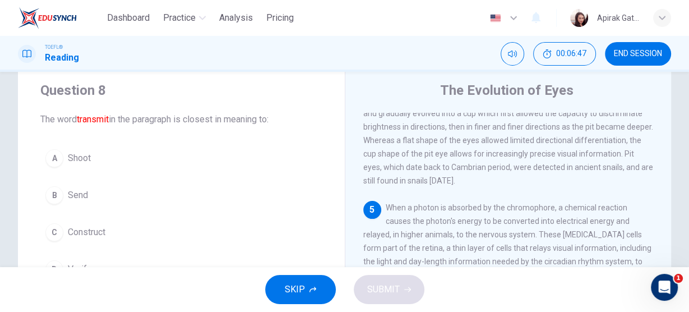
scroll to position [45, 0]
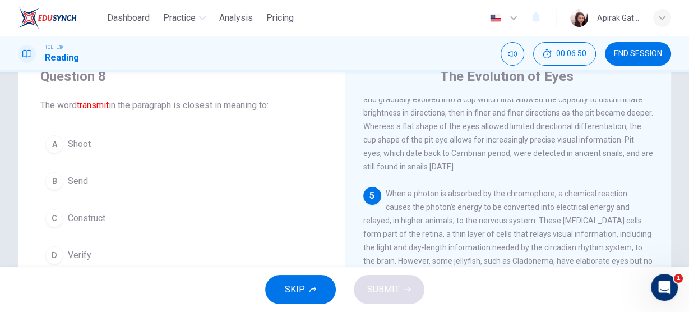
click at [72, 184] on span "Send" at bounding box center [78, 180] width 20 height 13
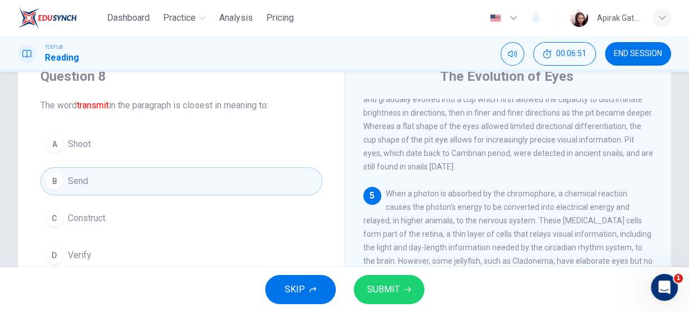
click at [396, 285] on span "SUBMIT" at bounding box center [383, 289] width 33 height 16
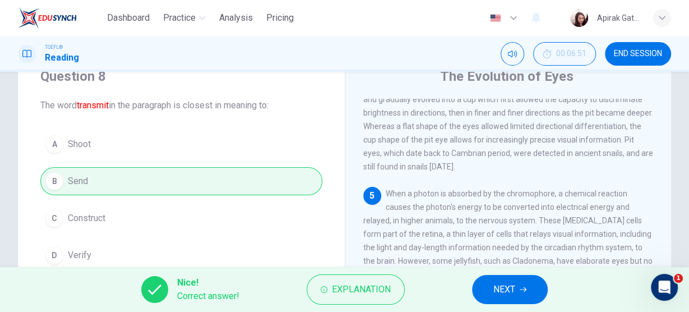
click at [486, 288] on button "NEXT" at bounding box center [510, 289] width 76 height 29
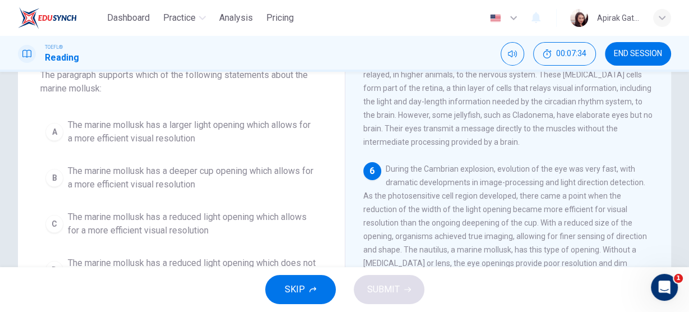
scroll to position [90, 0]
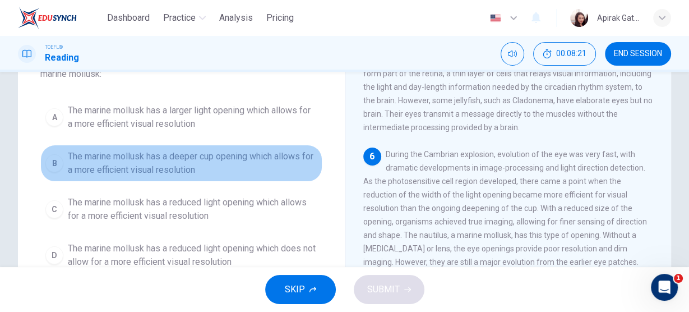
click at [245, 162] on span "The marine mollusk has a deeper cup opening which allows for a more efficient v…" at bounding box center [193, 163] width 250 height 27
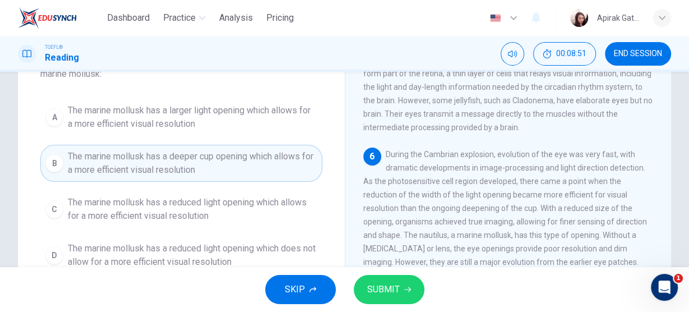
click at [240, 122] on span "The marine mollusk has a larger light opening which allows for a more efficient…" at bounding box center [193, 117] width 250 height 27
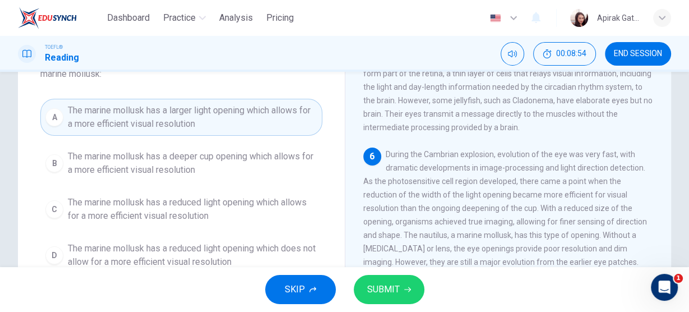
click at [390, 285] on span "SUBMIT" at bounding box center [383, 289] width 33 height 16
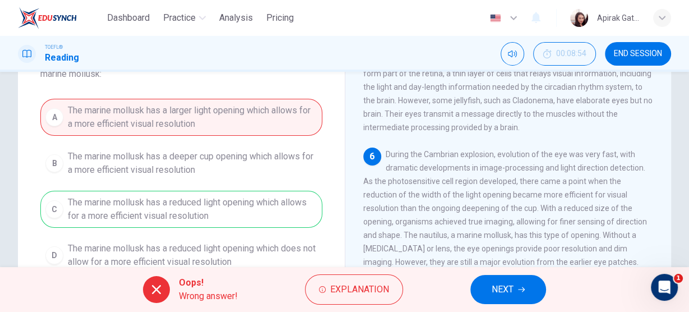
click at [500, 285] on span "NEXT" at bounding box center [503, 289] width 22 height 16
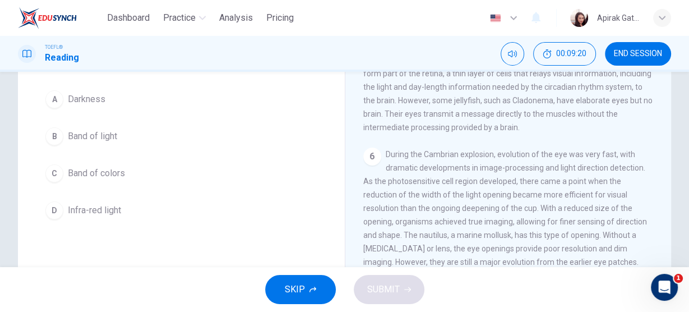
click at [125, 172] on span "Band of colors" at bounding box center [96, 173] width 57 height 13
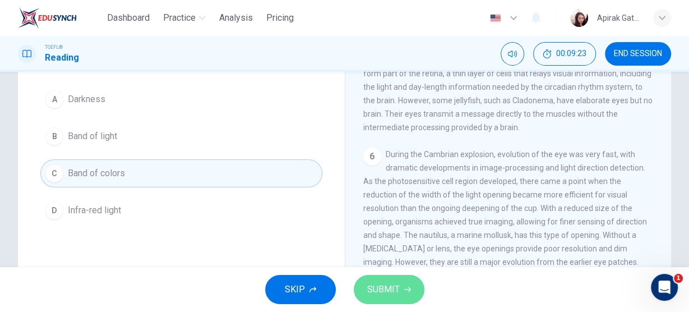
click at [398, 288] on span "SUBMIT" at bounding box center [383, 289] width 33 height 16
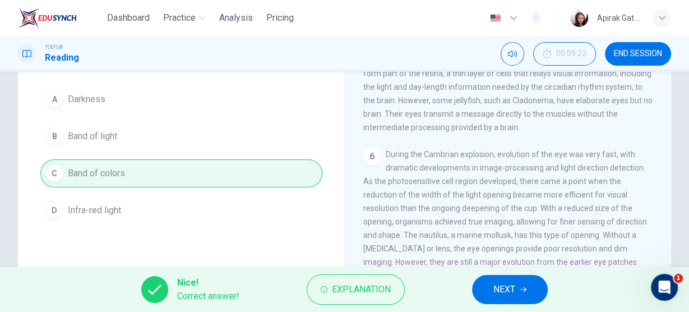
click at [511, 288] on span "NEXT" at bounding box center [504, 289] width 22 height 16
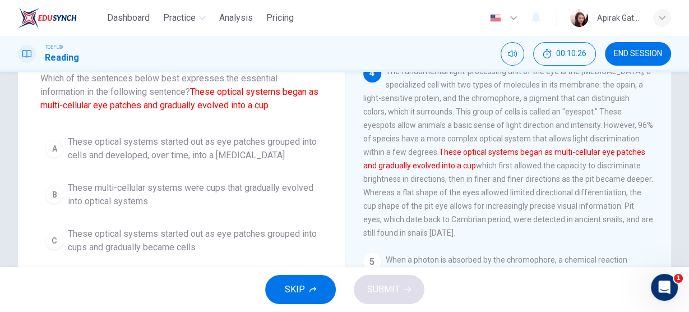
scroll to position [117, 0]
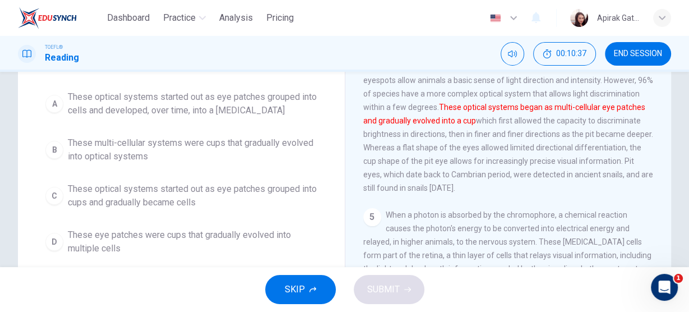
click at [183, 204] on span "These optical systems started out as eye patches grouped into cups and graduall…" at bounding box center [193, 195] width 250 height 27
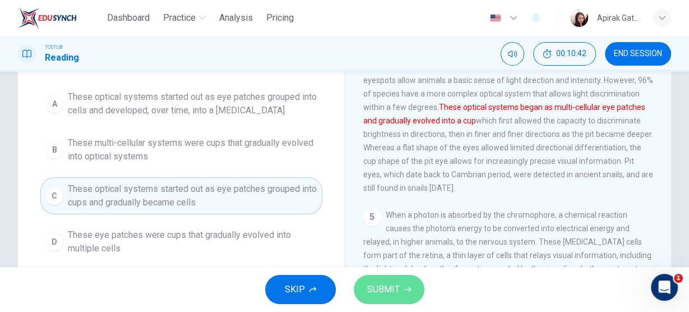
click at [408, 289] on icon "button" at bounding box center [407, 289] width 7 height 5
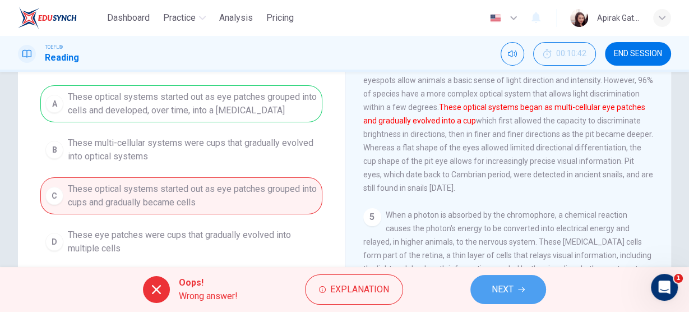
click at [510, 287] on span "NEXT" at bounding box center [503, 289] width 22 height 16
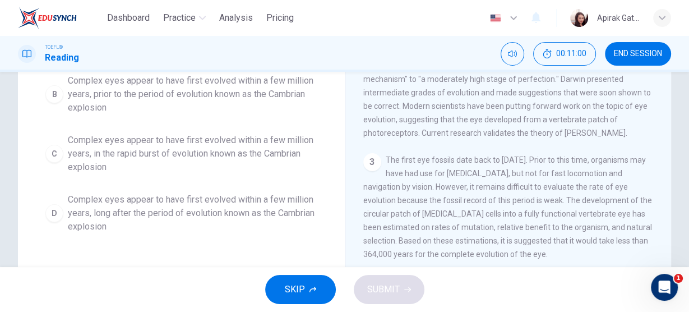
scroll to position [179, 0]
click at [255, 200] on span "Complex eyes appear to have first evolved within a few million years, long afte…" at bounding box center [193, 212] width 250 height 40
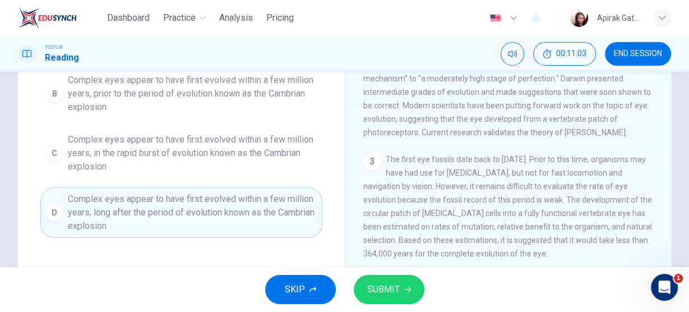
click at [387, 291] on span "SUBMIT" at bounding box center [383, 289] width 33 height 16
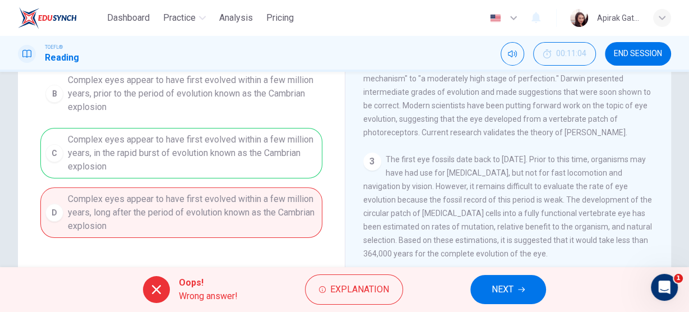
click at [497, 294] on span "NEXT" at bounding box center [503, 289] width 22 height 16
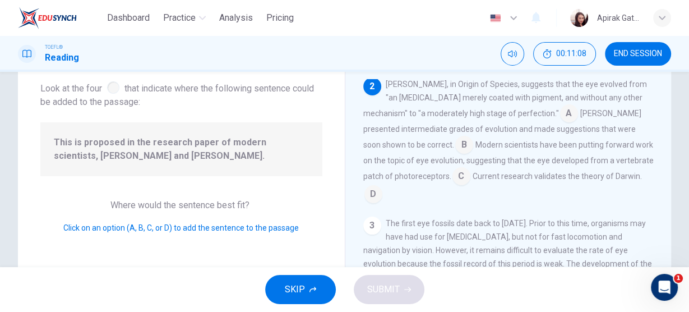
scroll to position [45, 0]
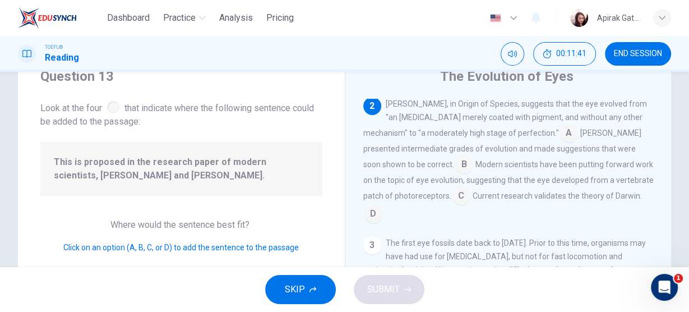
click at [455, 165] on input at bounding box center [464, 165] width 18 height 18
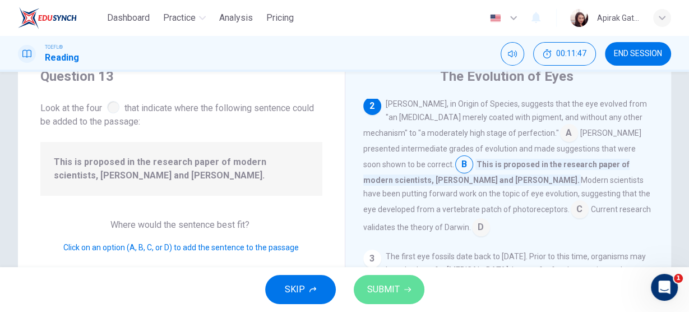
click at [408, 295] on button "SUBMIT" at bounding box center [389, 289] width 71 height 29
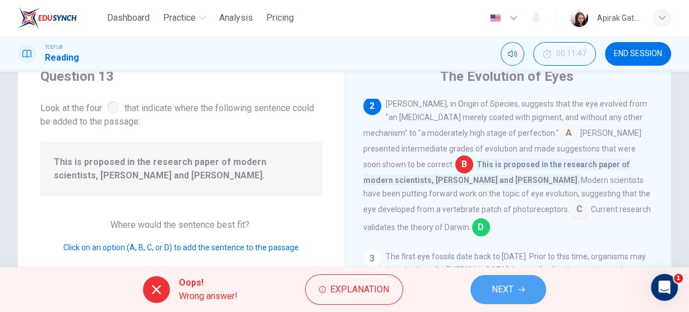
click at [497, 287] on span "NEXT" at bounding box center [503, 289] width 22 height 16
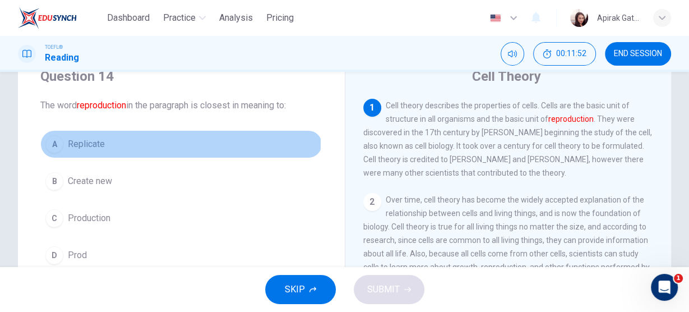
click at [103, 142] on span "Replicate" at bounding box center [86, 143] width 37 height 13
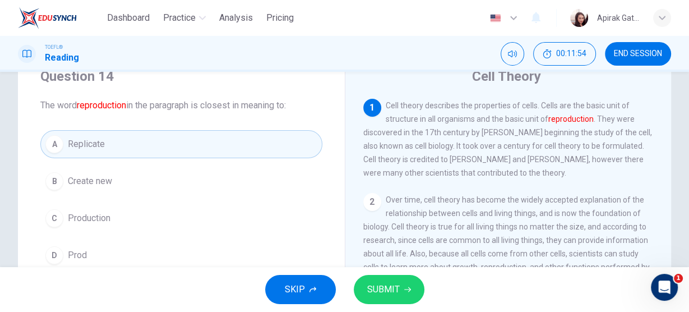
click at [405, 283] on button "SUBMIT" at bounding box center [389, 289] width 71 height 29
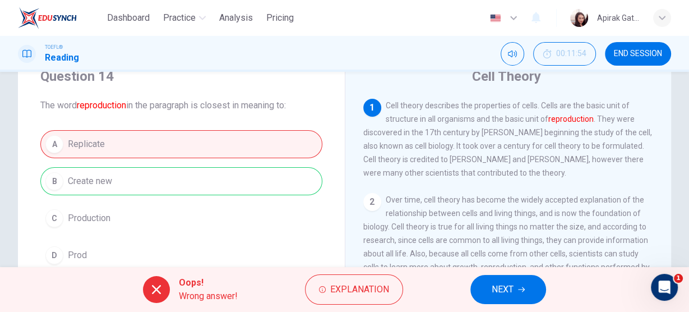
click at [518, 289] on icon "button" at bounding box center [521, 289] width 7 height 7
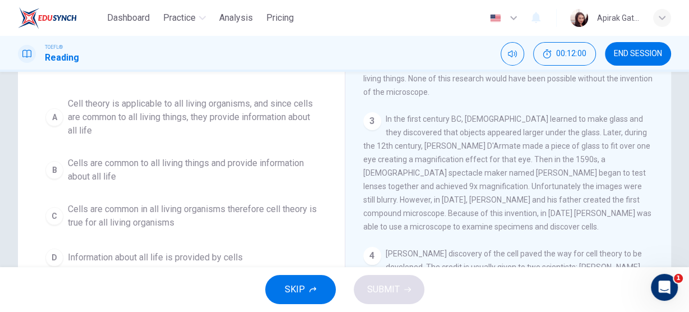
scroll to position [179, 0]
